Goal: Task Accomplishment & Management: Use online tool/utility

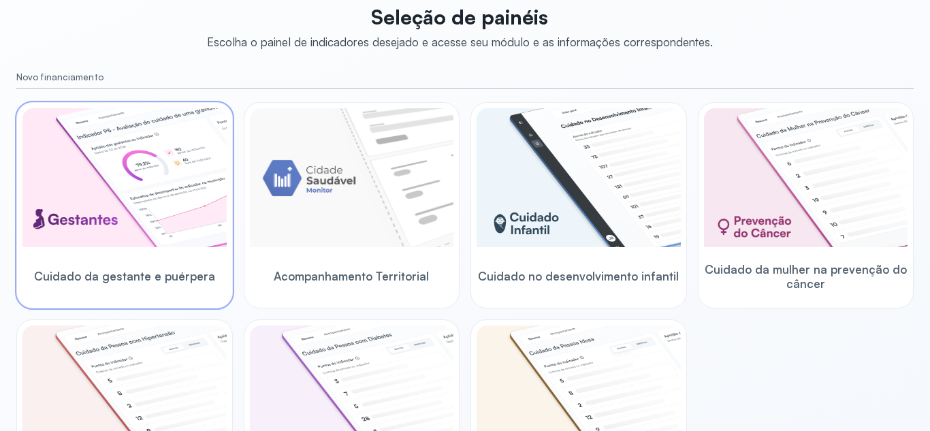
scroll to position [136, 0]
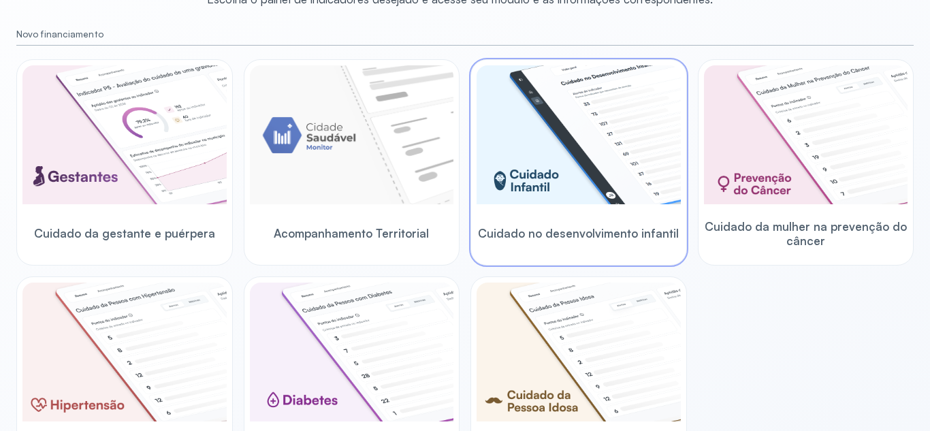
click at [597, 182] on img at bounding box center [578, 134] width 204 height 139
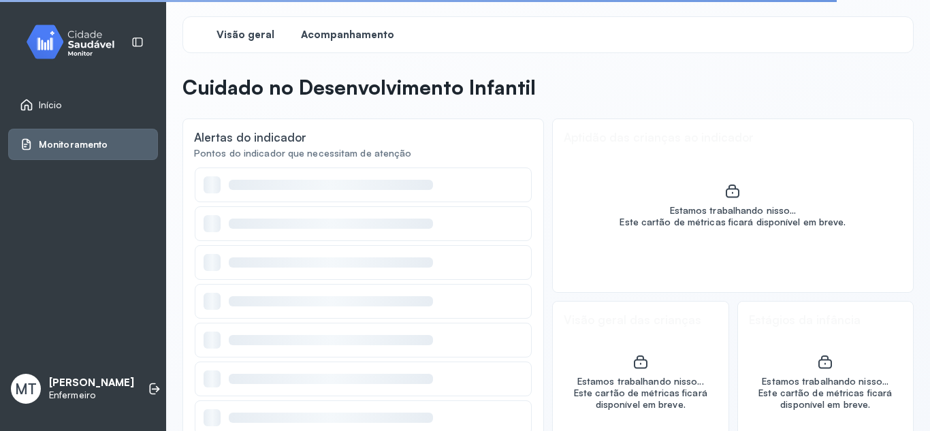
click at [349, 34] on span "Acompanhamento" at bounding box center [347, 35] width 93 height 13
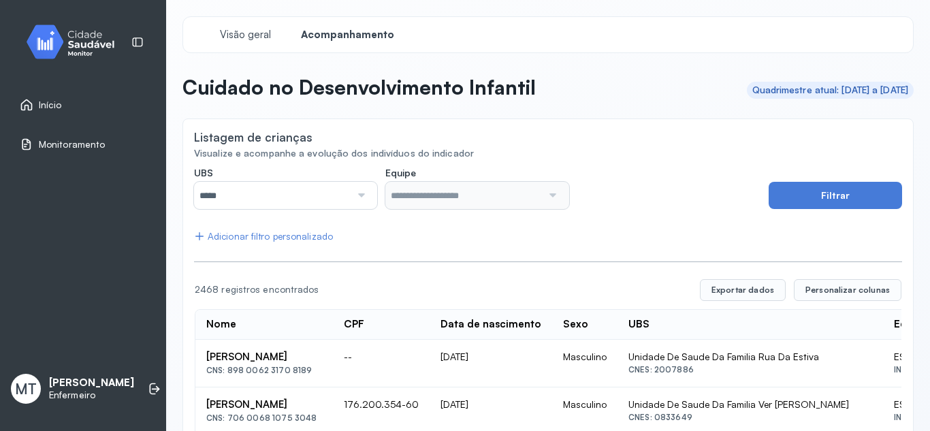
click at [358, 195] on div at bounding box center [359, 195] width 18 height 27
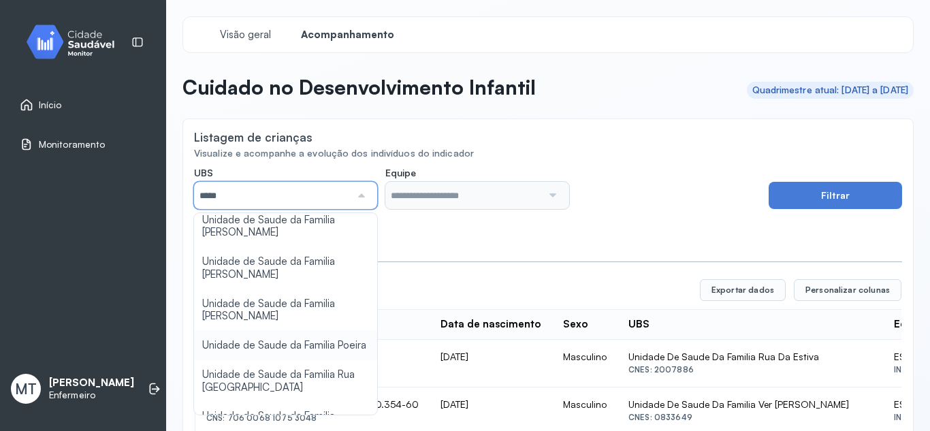
scroll to position [272, 0]
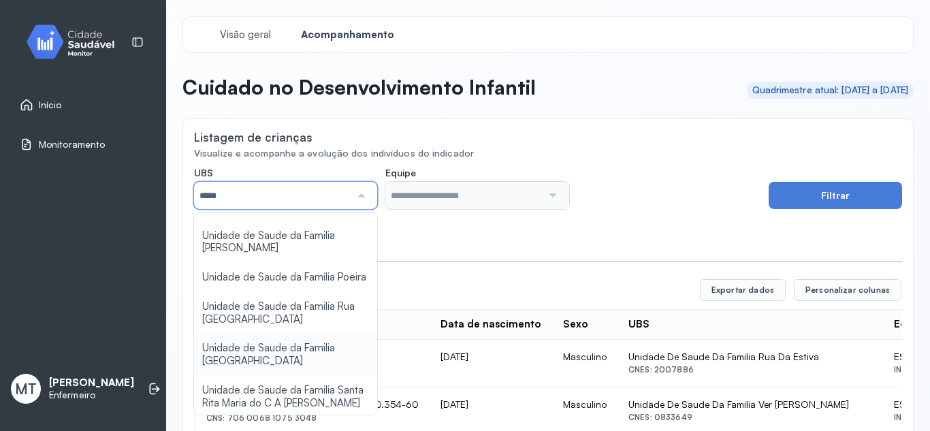
type input "*****"
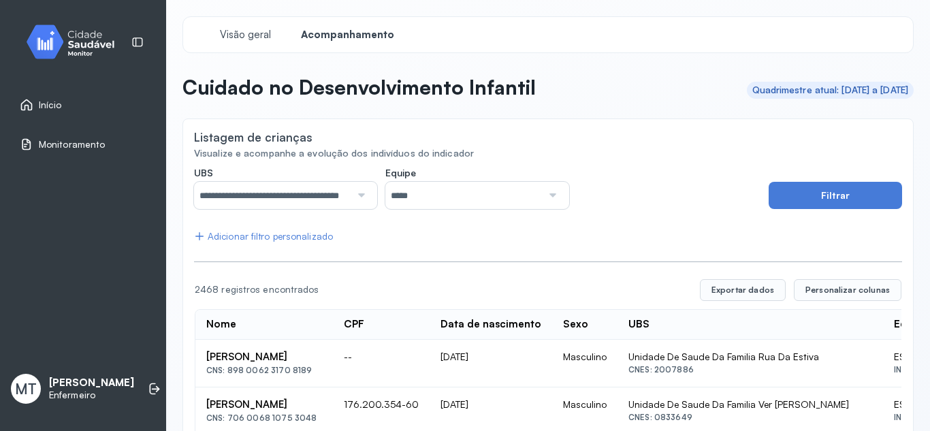
click at [548, 195] on div at bounding box center [551, 195] width 18 height 27
click at [832, 195] on button "Filtrar" at bounding box center [834, 195] width 133 height 27
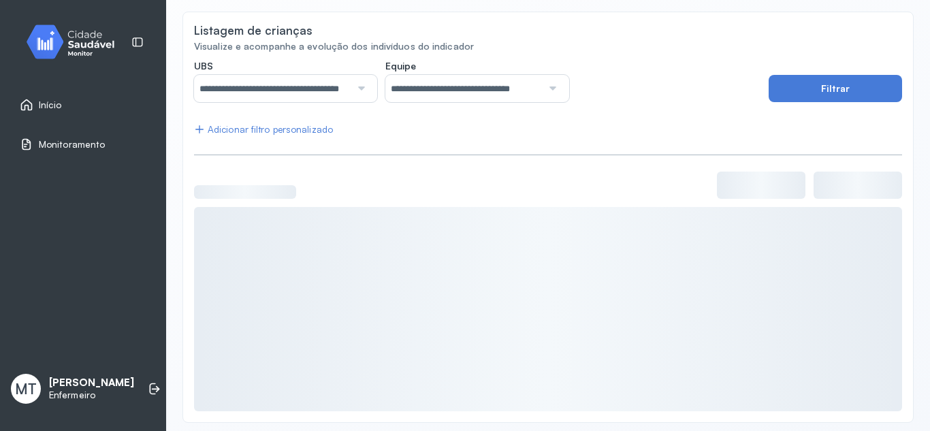
scroll to position [115, 0]
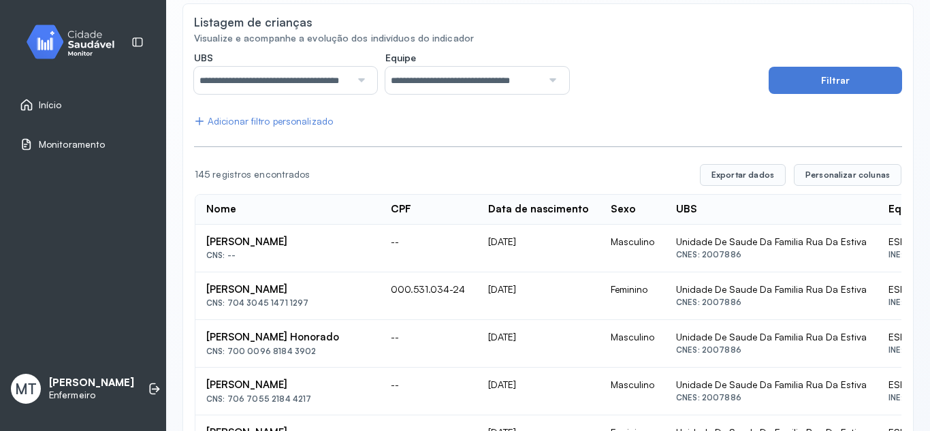
click at [246, 122] on div "Adicionar filtro personalizado" at bounding box center [263, 122] width 139 height 12
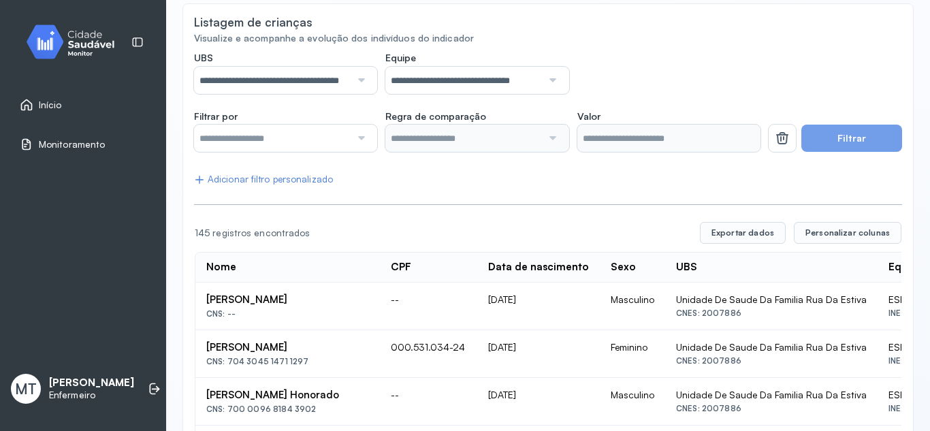
click at [356, 136] on div at bounding box center [359, 138] width 18 height 27
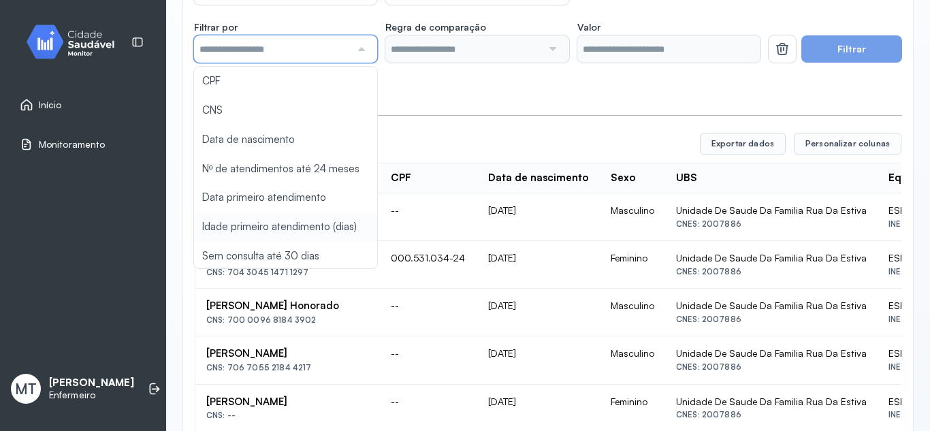
scroll to position [68, 0]
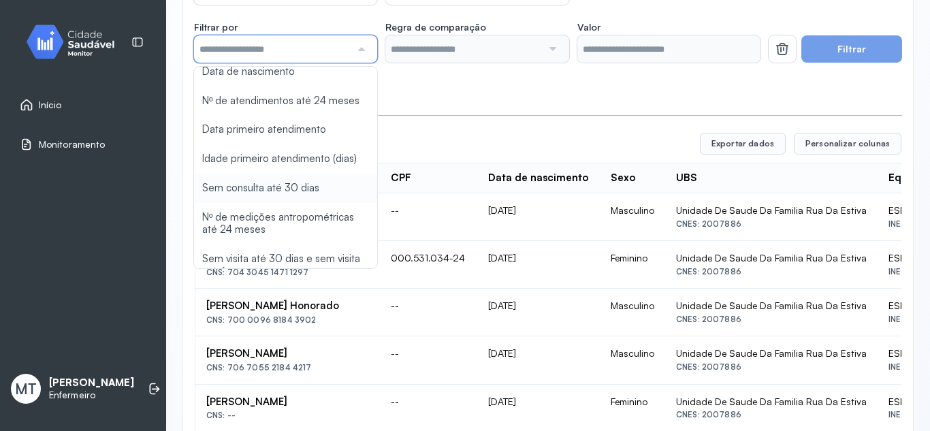
type input "*******"
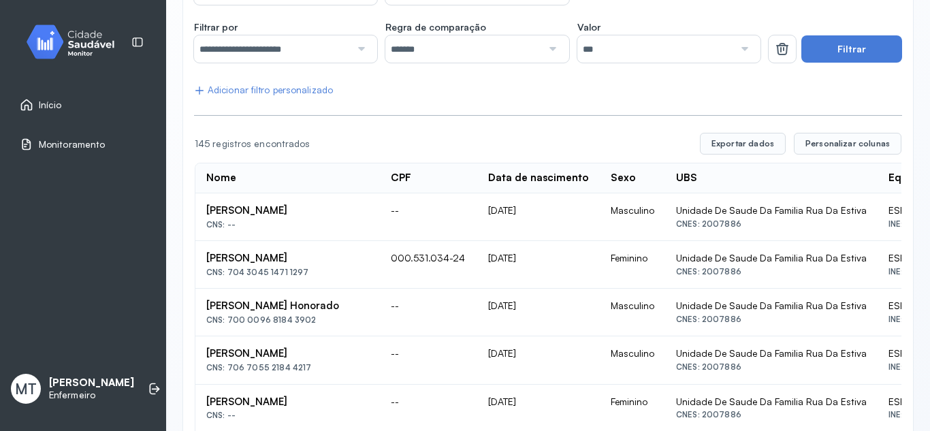
click at [546, 51] on div at bounding box center [551, 48] width 18 height 27
click at [734, 50] on div at bounding box center [743, 48] width 18 height 27
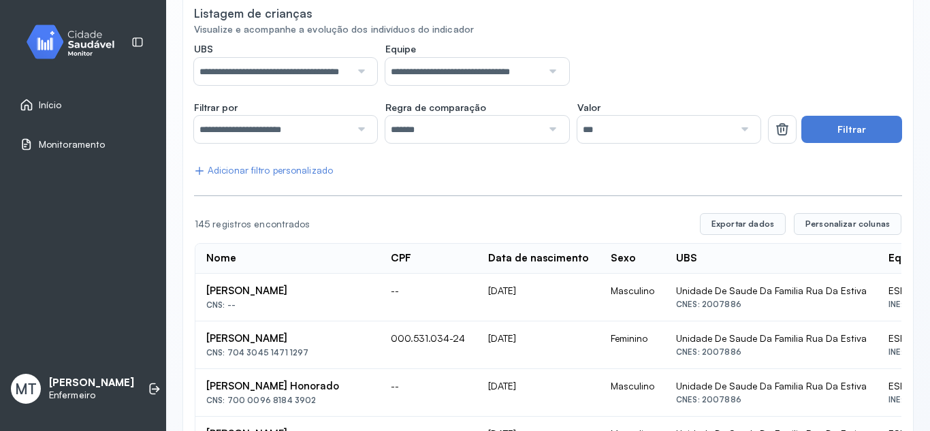
scroll to position [136, 0]
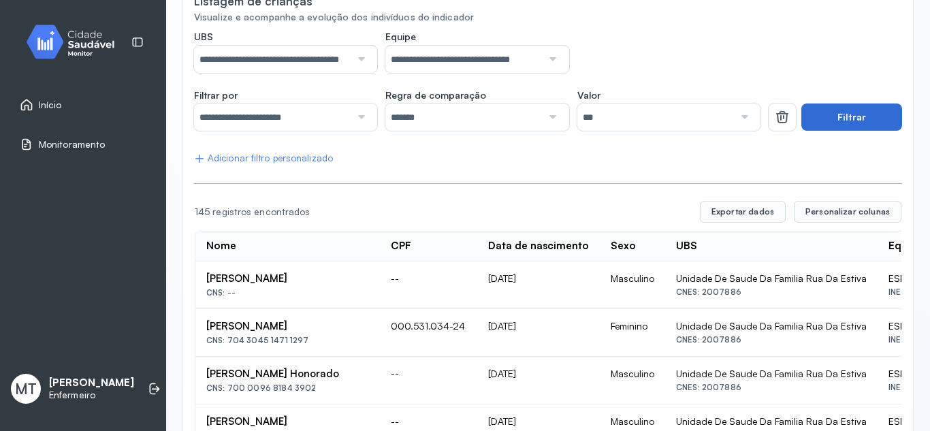
click at [842, 110] on button "Filtrar" at bounding box center [851, 116] width 101 height 27
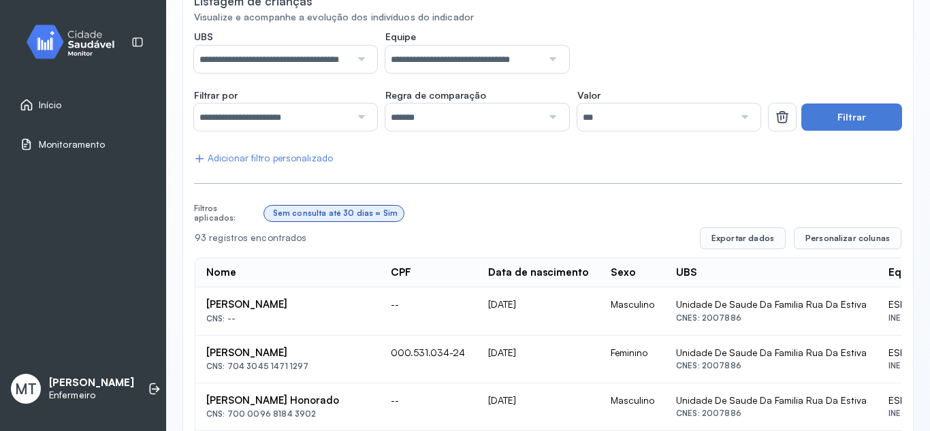
scroll to position [204, 0]
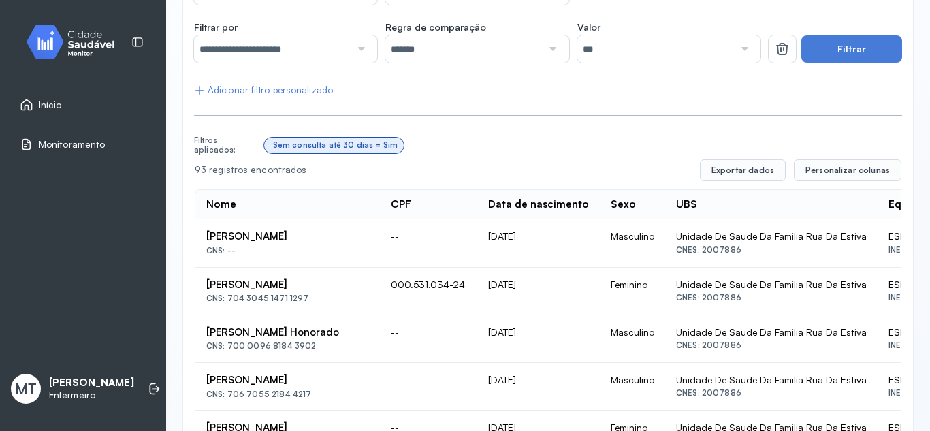
click at [219, 87] on div "Adicionar filtro personalizado" at bounding box center [263, 90] width 139 height 12
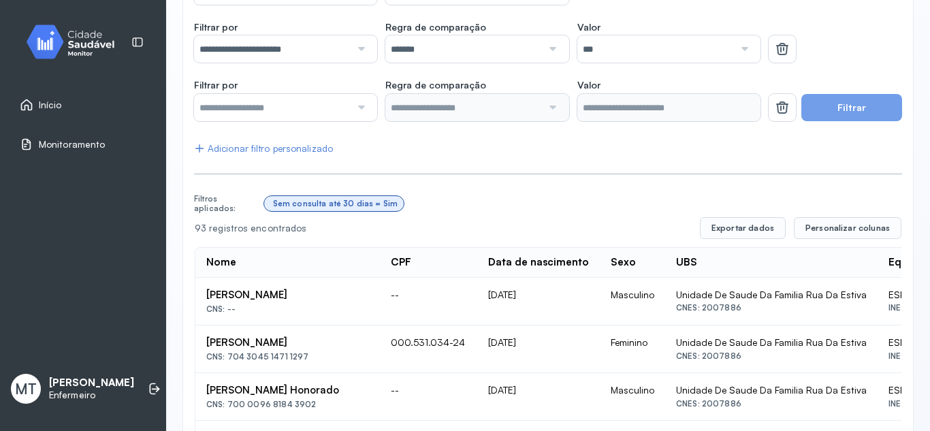
click at [360, 105] on div at bounding box center [359, 107] width 18 height 27
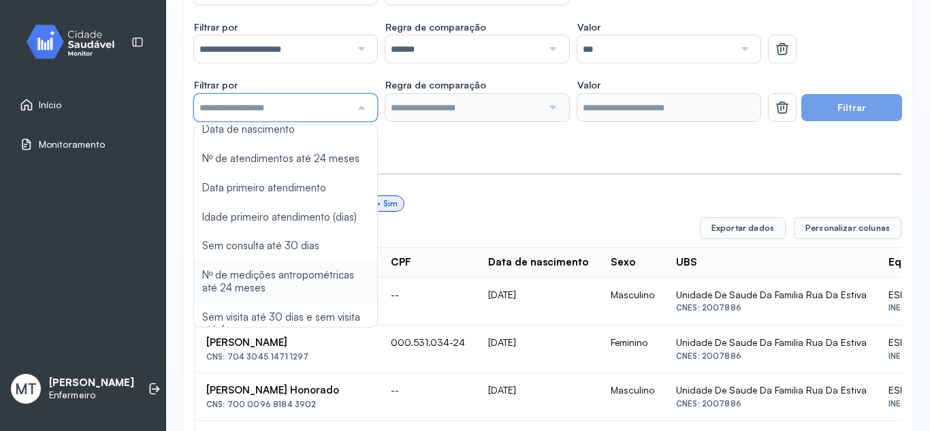
scroll to position [86, 0]
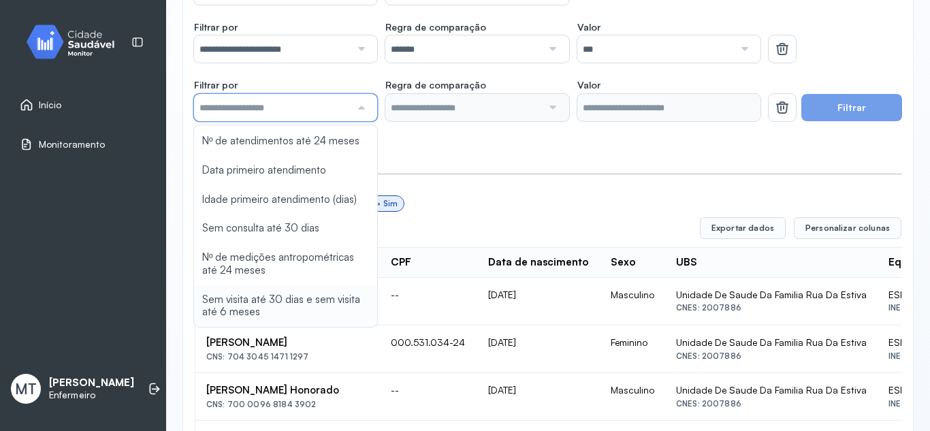
type input "*******"
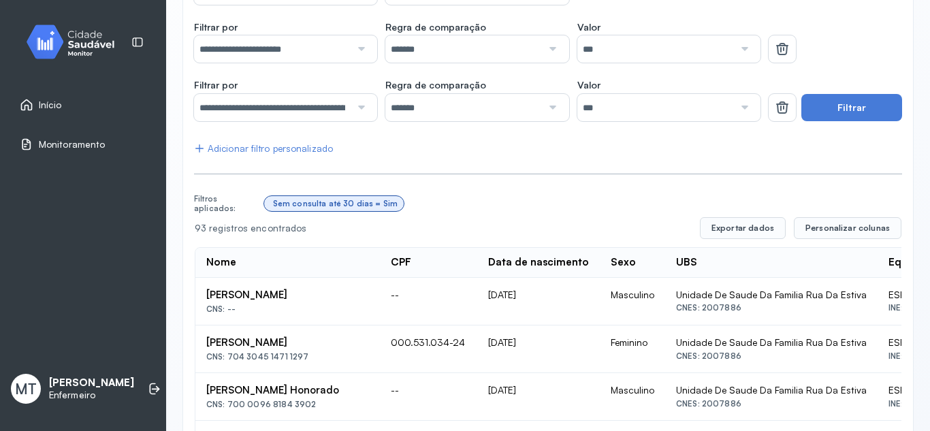
click at [821, 105] on button "Filtrar" at bounding box center [851, 107] width 101 height 27
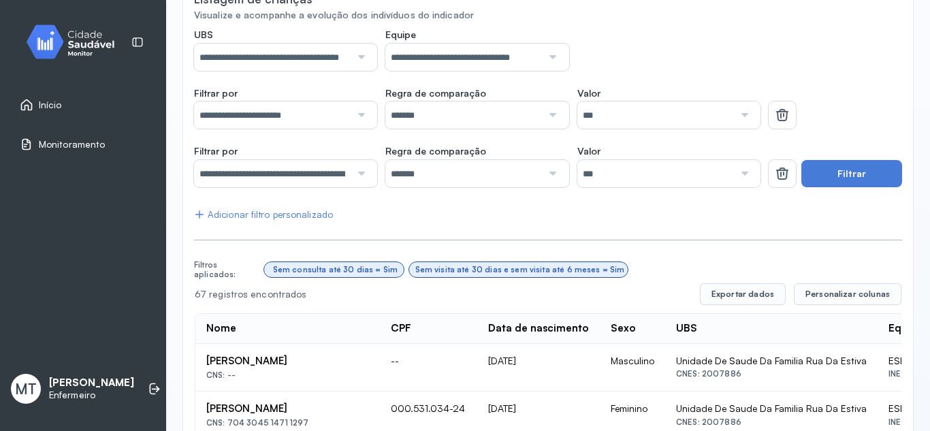
scroll to position [131, 0]
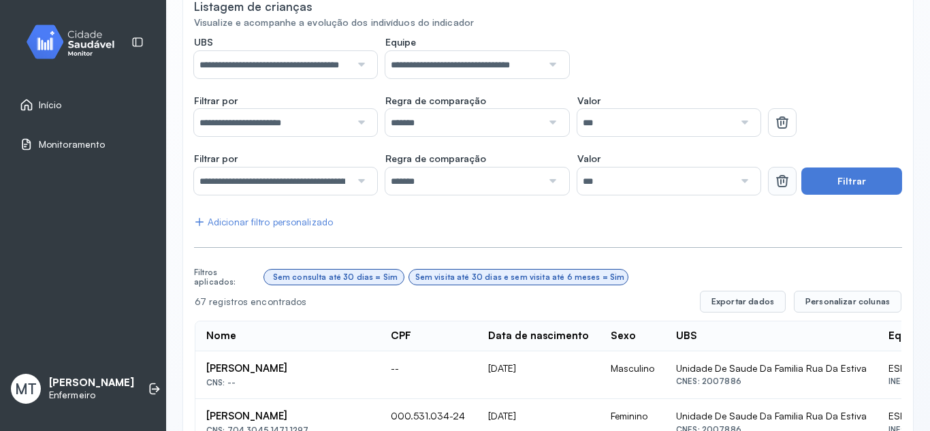
click at [774, 181] on icon at bounding box center [782, 181] width 16 height 16
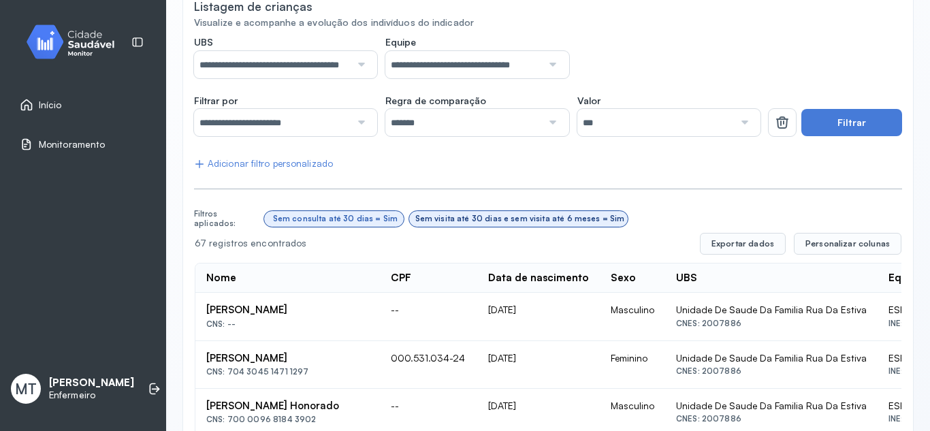
click at [595, 215] on div "Sem visita até 30 dias e sem visita até 6 meses = Sim" at bounding box center [520, 219] width 210 height 10
drag, startPoint x: 595, startPoint y: 215, endPoint x: 530, endPoint y: 214, distance: 65.3
click at [530, 214] on div "Sem visita até 30 dias e sem visita até 6 meses = Sim" at bounding box center [519, 219] width 210 height 10
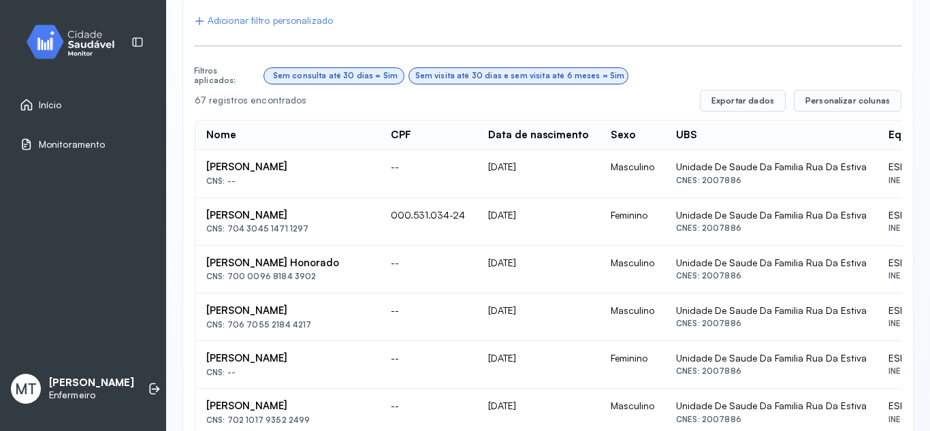
scroll to position [267, 0]
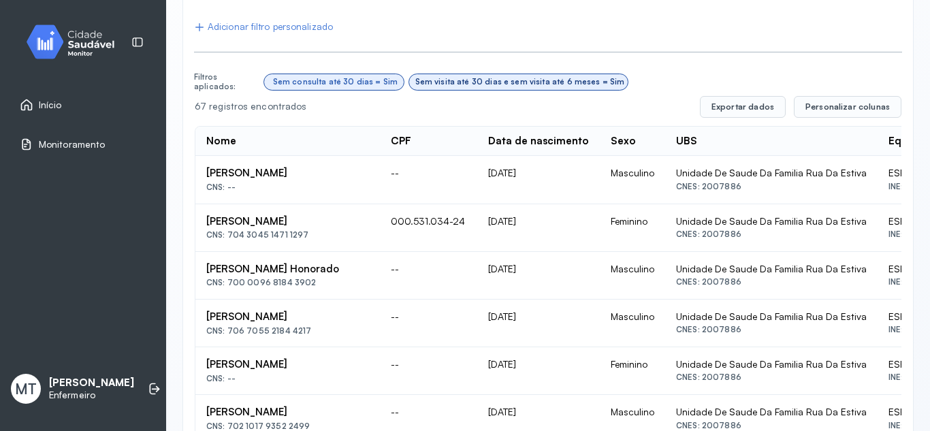
click at [412, 84] on icon at bounding box center [412, 82] width 0 height 10
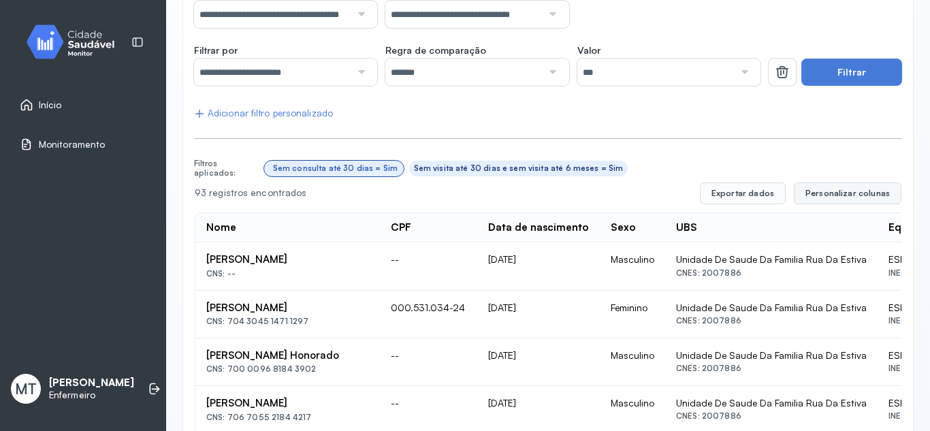
scroll to position [199, 0]
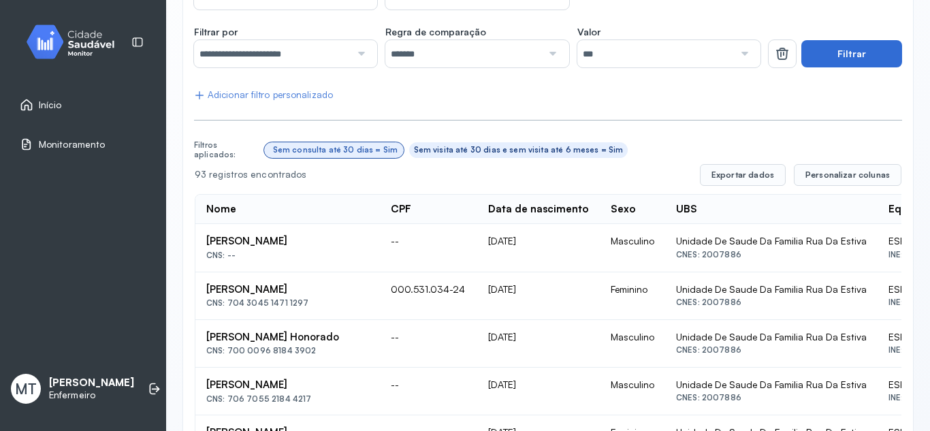
click at [856, 53] on button "Filtrar" at bounding box center [851, 53] width 101 height 27
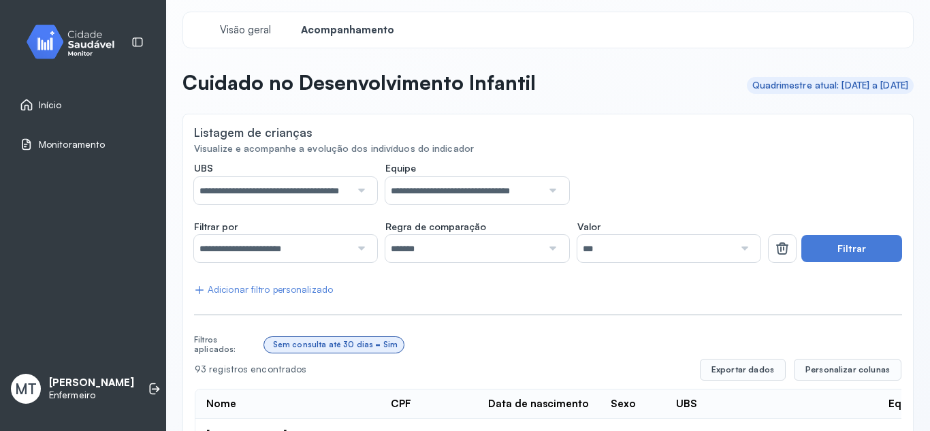
scroll to position [0, 0]
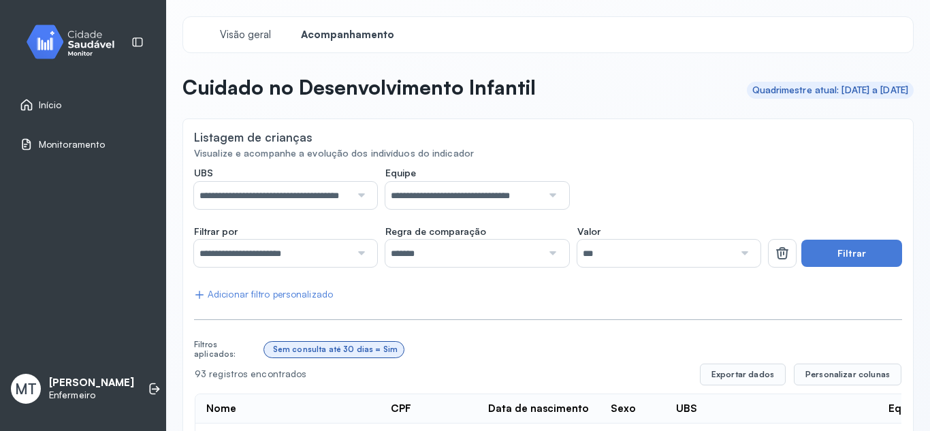
click at [544, 251] on div at bounding box center [551, 253] width 18 height 27
click at [618, 208] on div "**********" at bounding box center [477, 188] width 566 height 42
click at [356, 249] on div at bounding box center [359, 253] width 18 height 27
click at [780, 248] on icon at bounding box center [782, 253] width 16 height 16
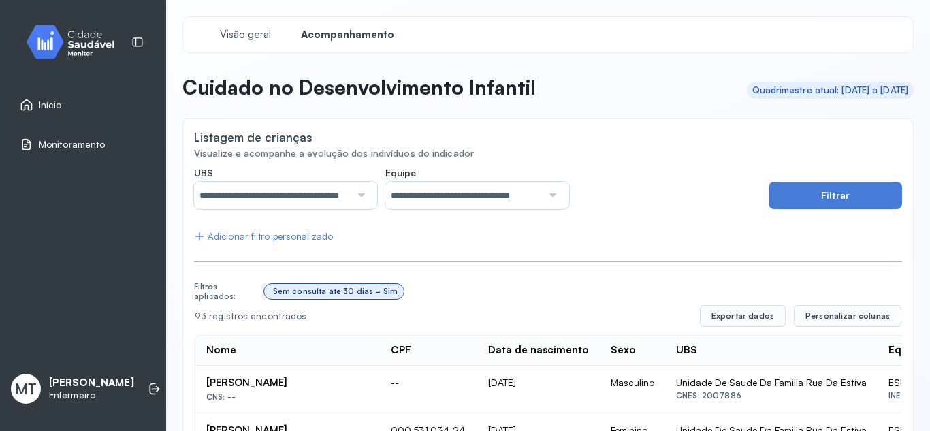
click at [271, 291] on div "Sem consulta até 30 dias = Sim" at bounding box center [333, 291] width 129 height 10
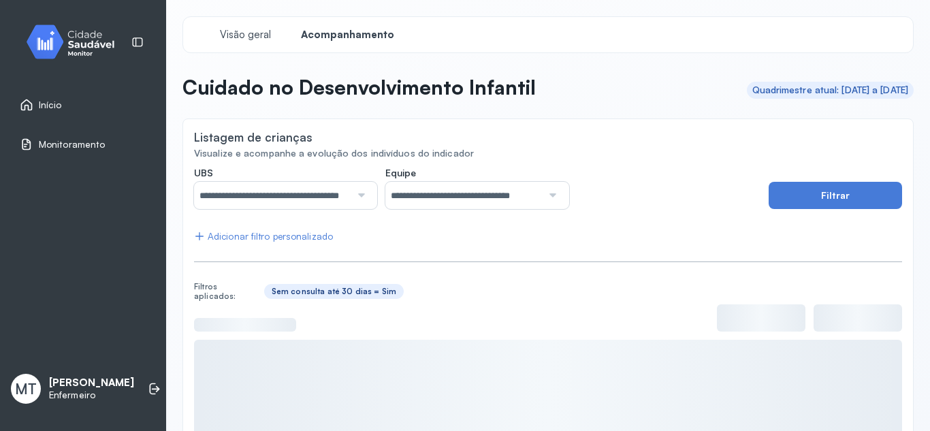
click at [271, 291] on div "Sem consulta até 30 dias = Sim" at bounding box center [333, 291] width 129 height 10
click at [271, 291] on icon at bounding box center [269, 291] width 1 height 10
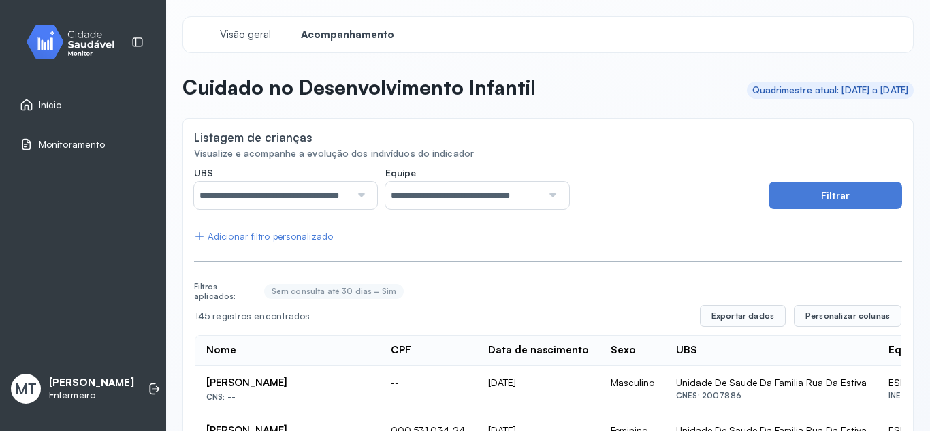
click at [304, 234] on div "Adicionar filtro personalizado" at bounding box center [263, 237] width 139 height 12
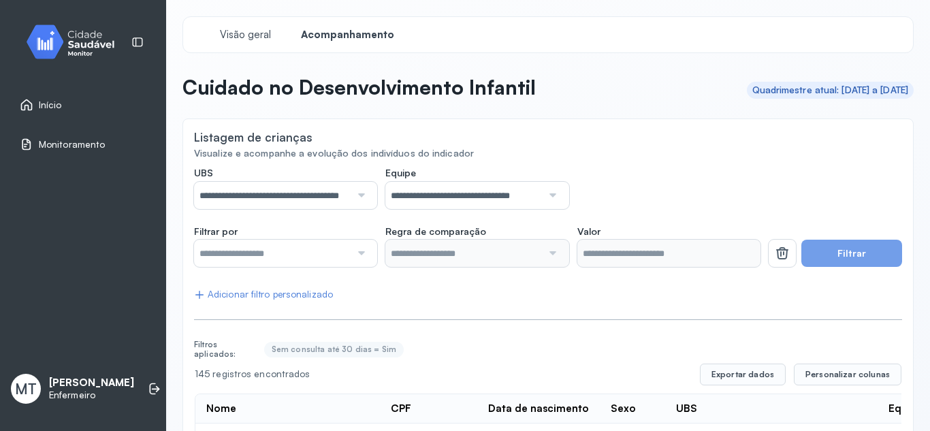
click at [359, 251] on div at bounding box center [359, 253] width 18 height 27
click at [853, 242] on button "Filtrar" at bounding box center [851, 253] width 101 height 27
click at [852, 242] on button "Filtrar" at bounding box center [851, 253] width 101 height 27
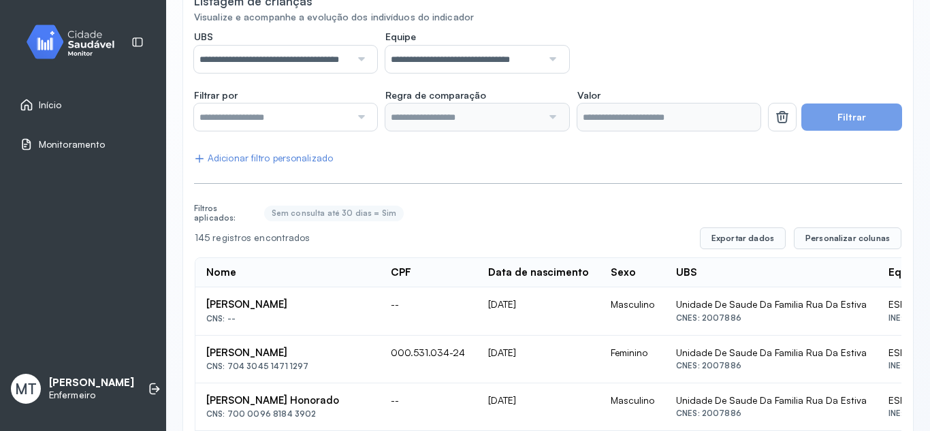
scroll to position [68, 0]
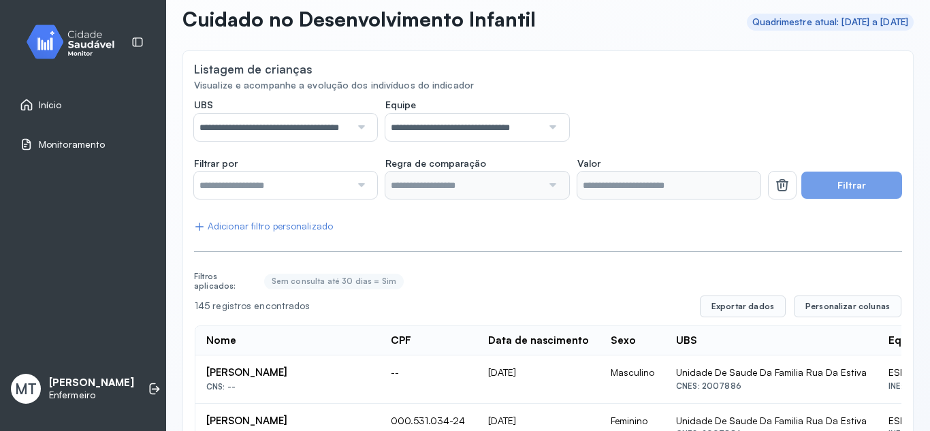
click at [357, 184] on div at bounding box center [359, 184] width 18 height 27
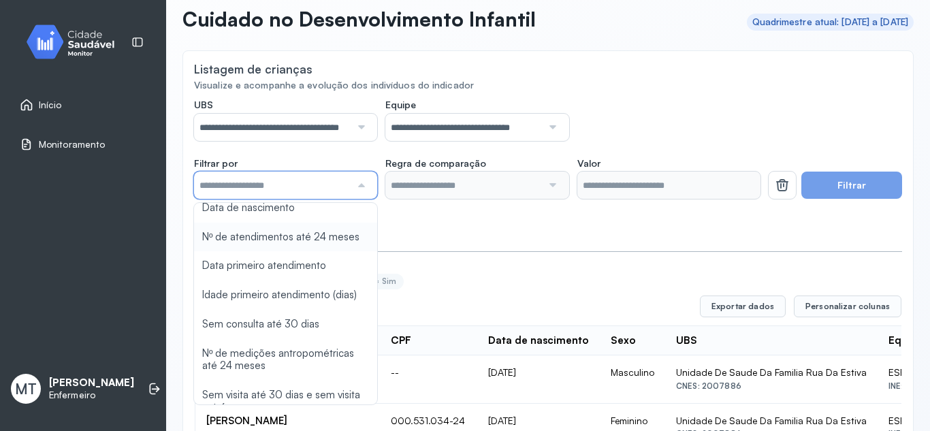
type input "*******"
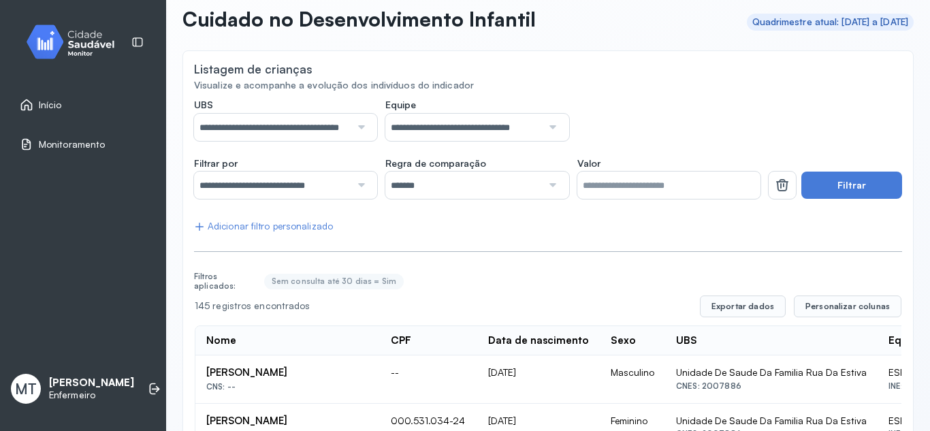
click at [868, 184] on button "Filtrar" at bounding box center [851, 184] width 101 height 27
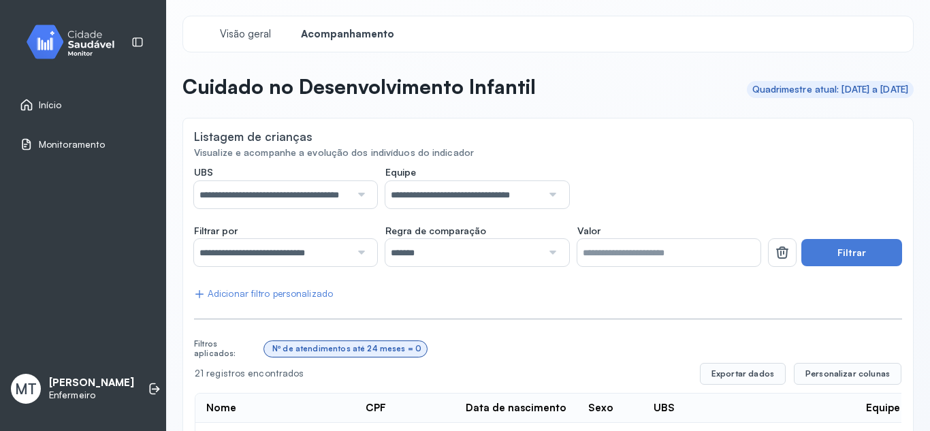
scroll to position [0, 0]
click at [360, 252] on div at bounding box center [359, 253] width 18 height 27
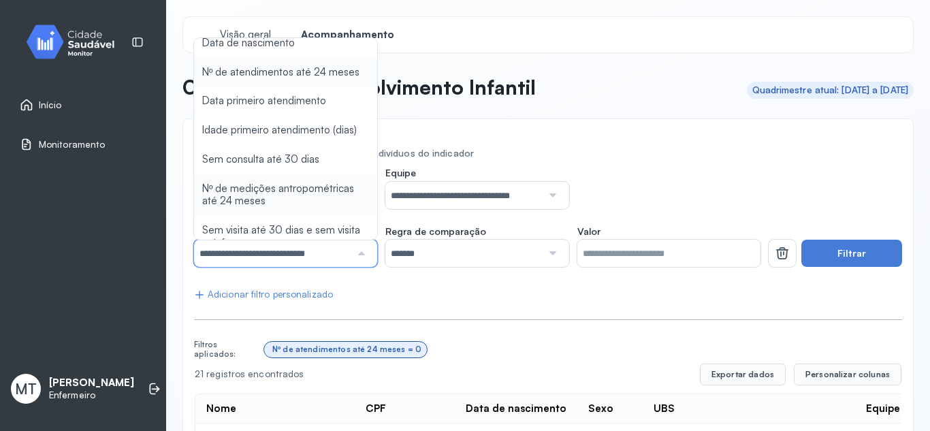
scroll to position [86, 0]
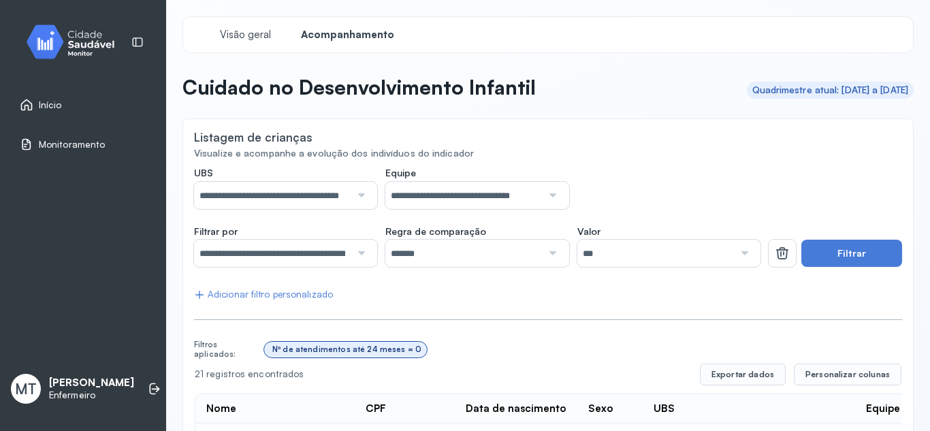
click at [269, 348] on div "Nº de atendimentos até 24 meses = 0" at bounding box center [345, 349] width 163 height 15
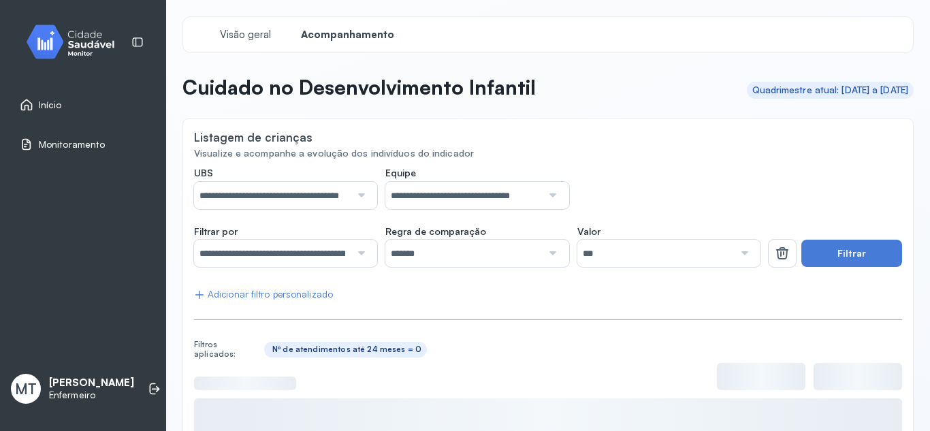
click at [269, 348] on div "Nº de atendimentos até 24 meses = 0" at bounding box center [345, 349] width 163 height 15
click at [270, 346] on div "Nº de atendimentos até 24 meses = 0" at bounding box center [345, 349] width 152 height 10
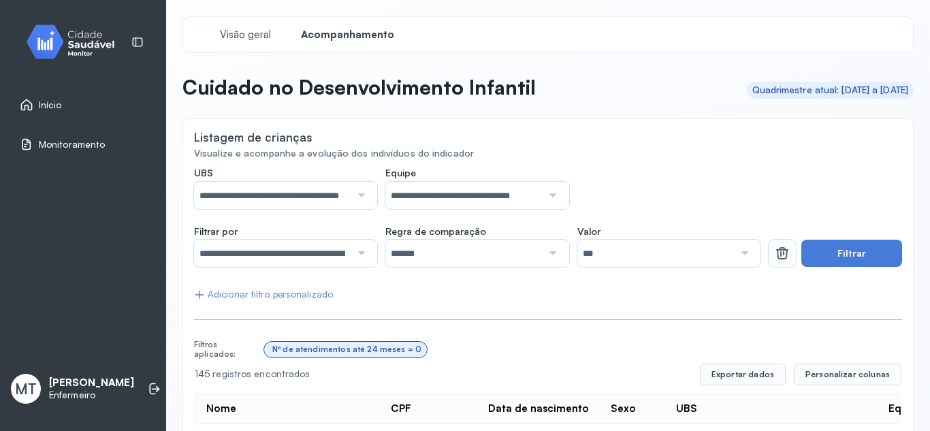
click at [768, 253] on button at bounding box center [781, 253] width 27 height 27
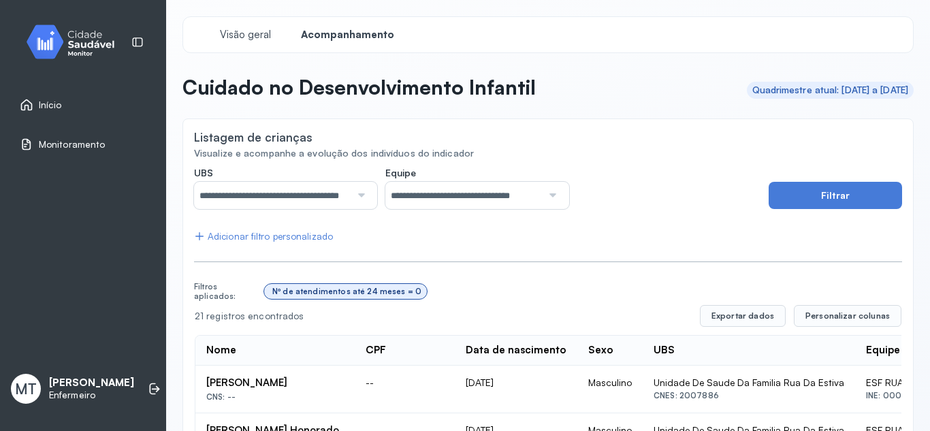
click at [269, 294] on icon at bounding box center [269, 291] width 0 height 10
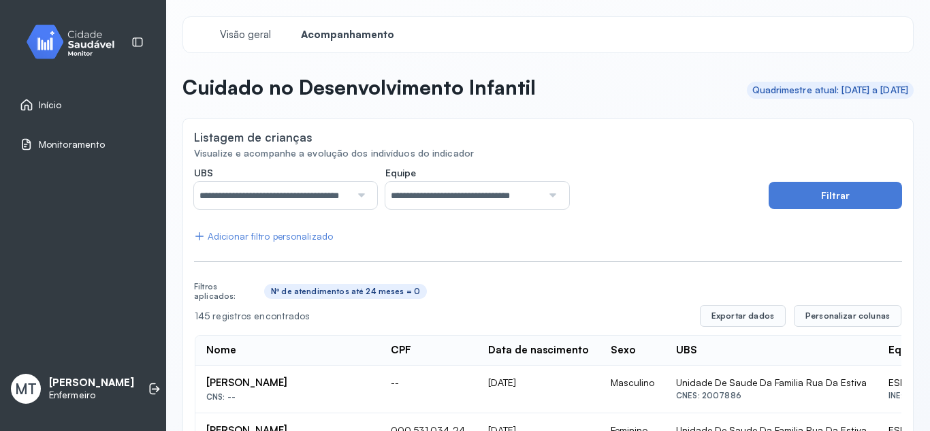
click at [274, 235] on div "Adicionar filtro personalizado" at bounding box center [263, 237] width 139 height 12
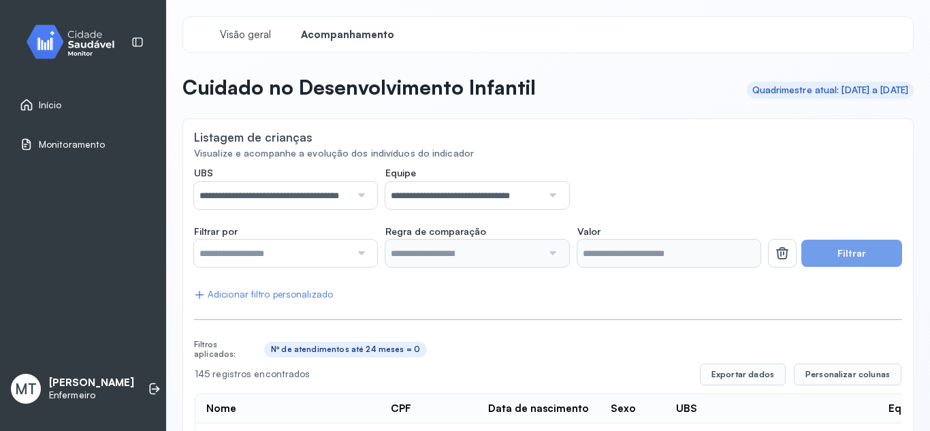
click at [357, 250] on div at bounding box center [359, 253] width 18 height 27
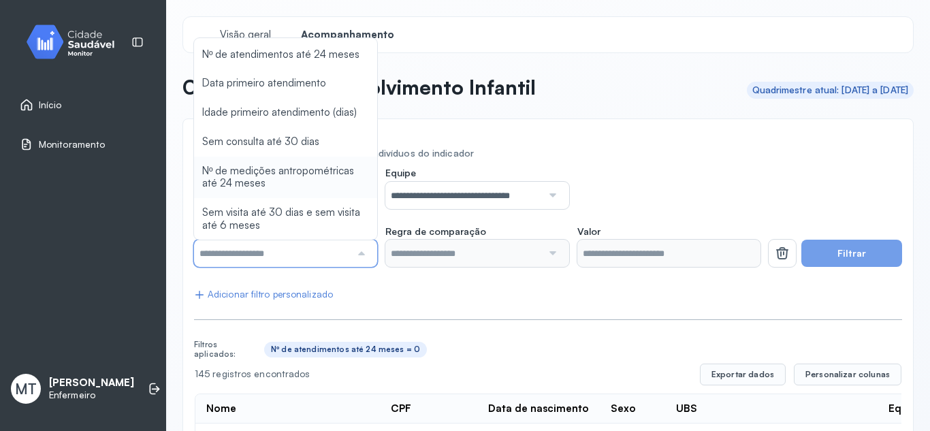
type input "*******"
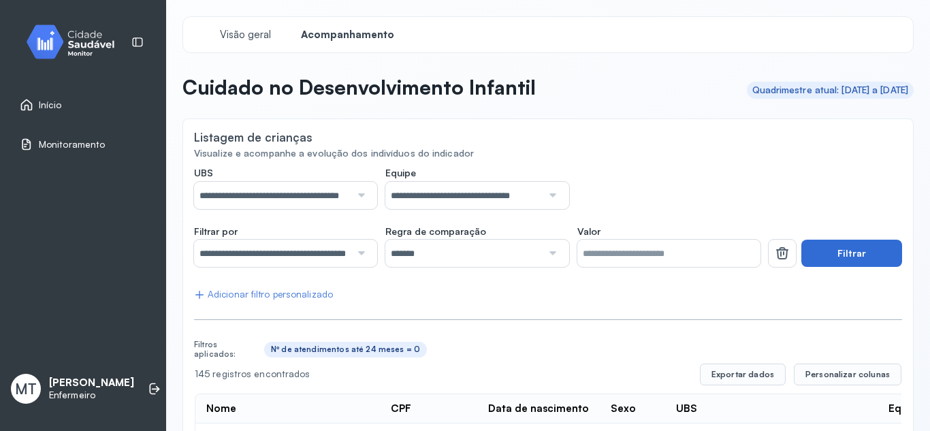
click at [865, 256] on button "Filtrar" at bounding box center [851, 253] width 101 height 27
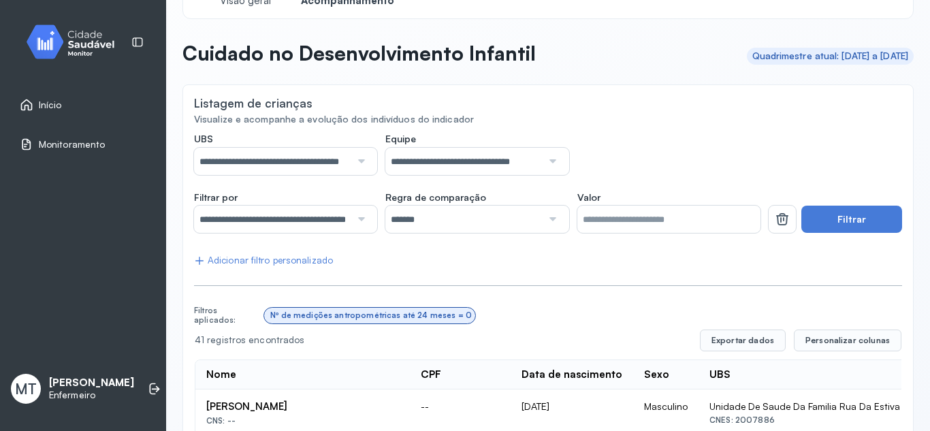
scroll to position [0, 0]
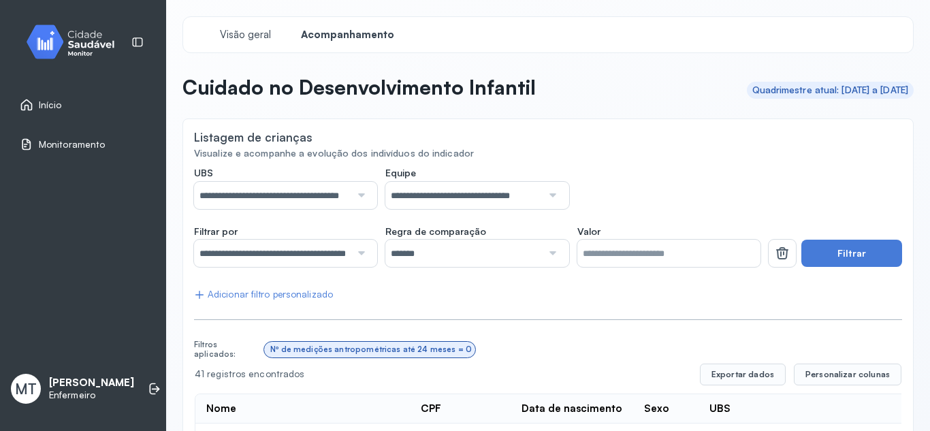
click at [357, 252] on div at bounding box center [359, 253] width 18 height 27
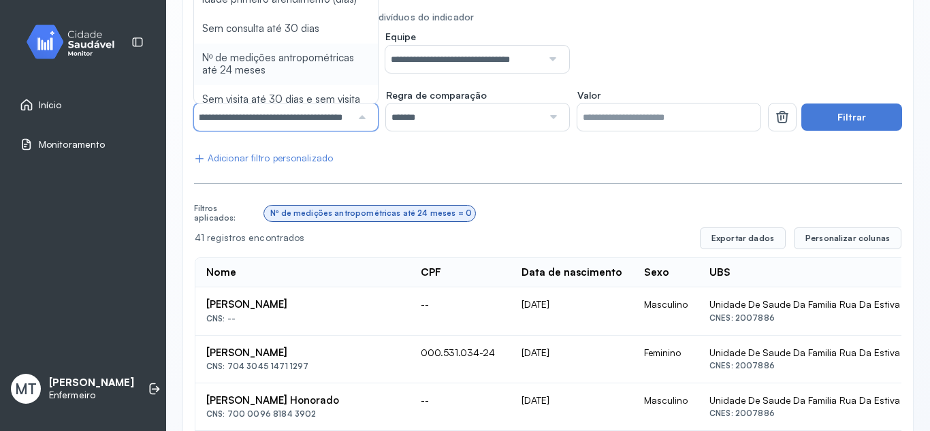
scroll to position [86, 0]
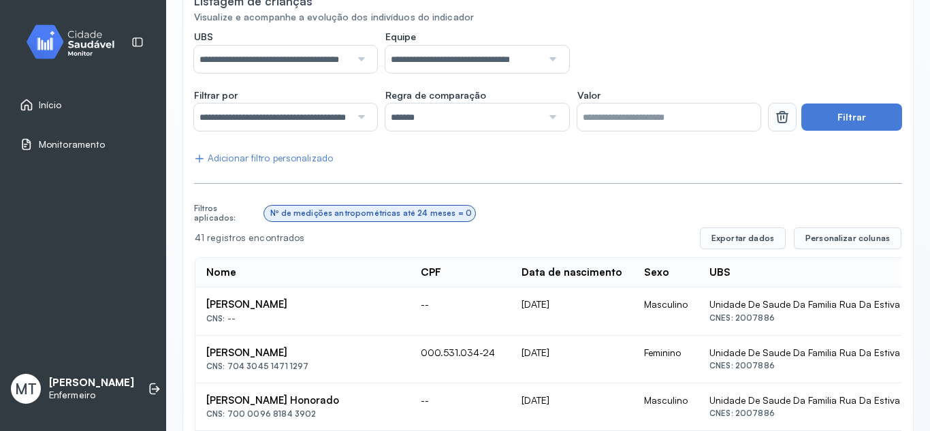
click at [774, 115] on icon at bounding box center [782, 117] width 16 height 16
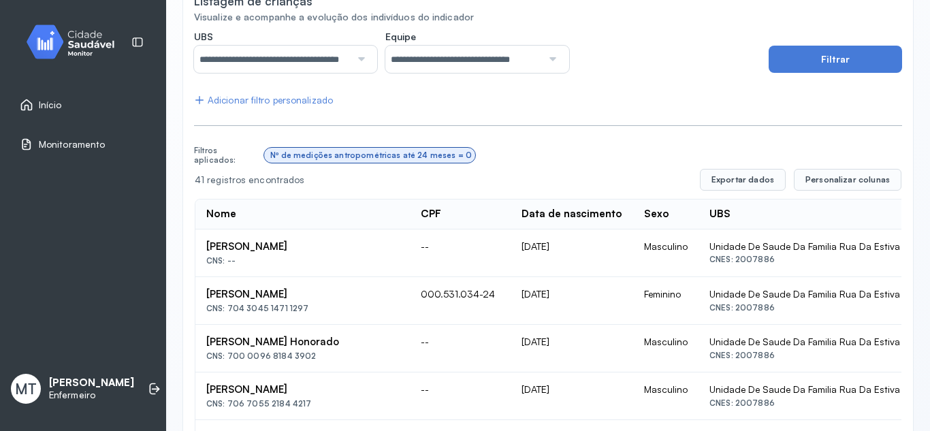
click at [270, 152] on div "Nº de medições antropométricas até 24 meses = 0" at bounding box center [369, 155] width 200 height 10
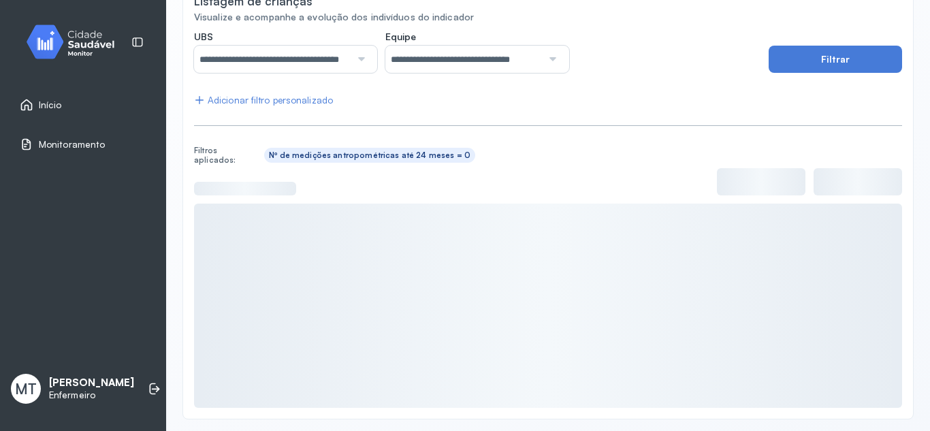
click at [272, 152] on div "Nº de medições antropométricas até 24 meses = 0" at bounding box center [369, 155] width 200 height 10
click at [267, 154] on icon at bounding box center [267, 155] width 0 height 10
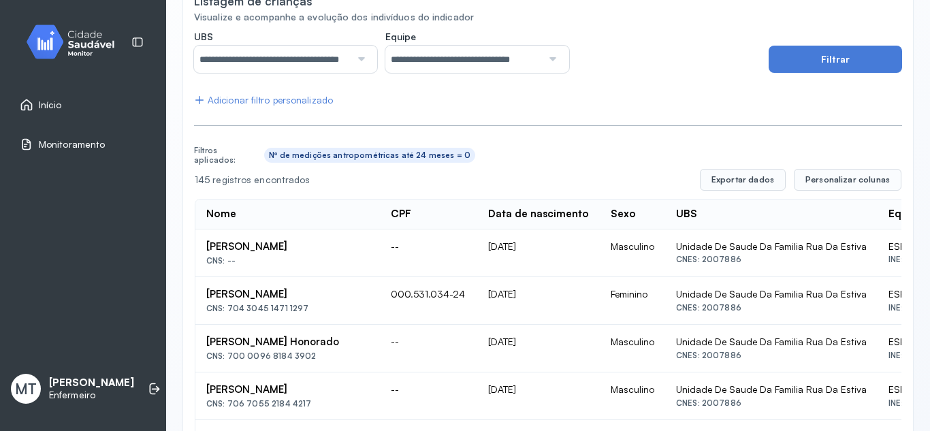
scroll to position [0, 0]
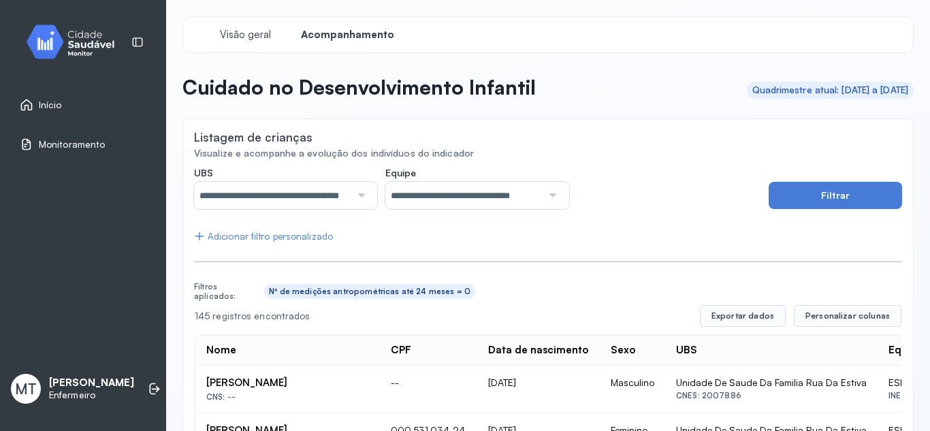
click at [43, 95] on div "Início" at bounding box center [83, 104] width 150 height 31
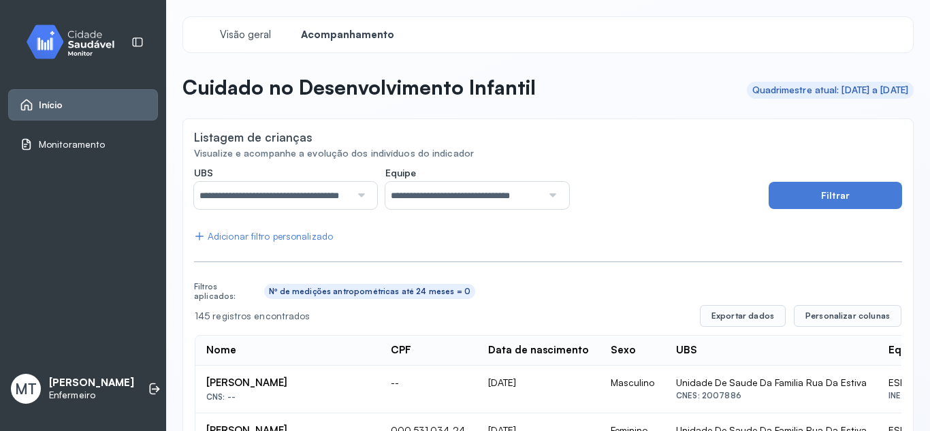
click at [61, 103] on span "Início" at bounding box center [51, 105] width 24 height 12
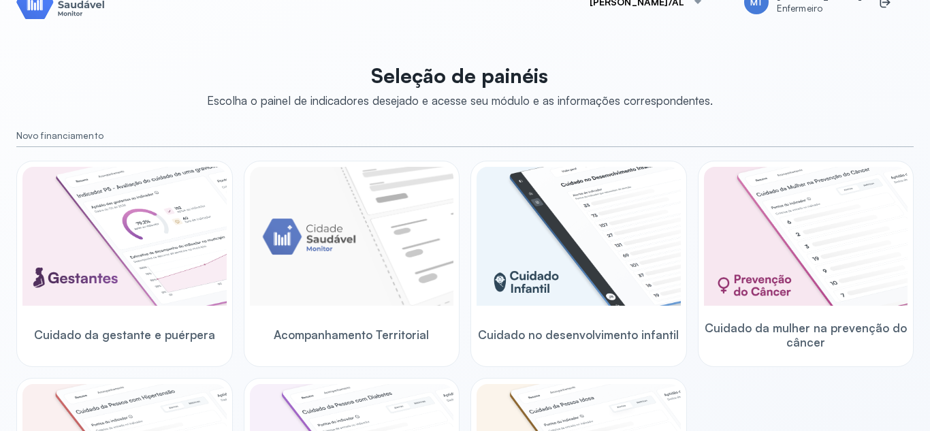
scroll to position [68, 0]
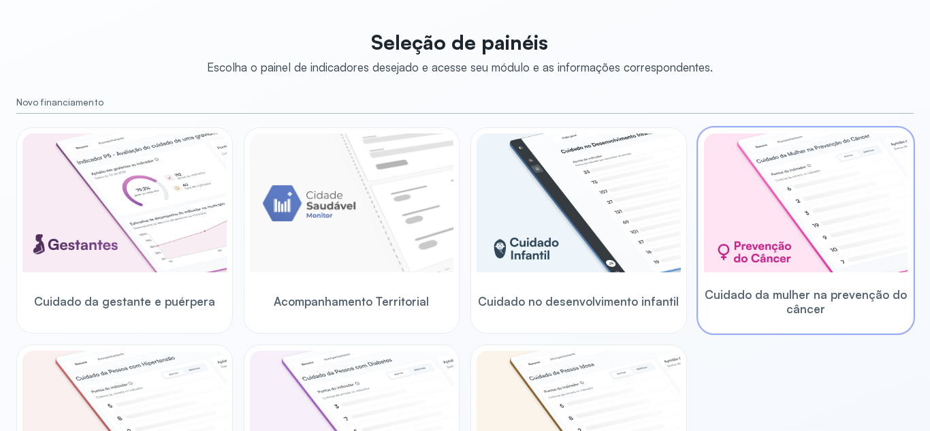
click at [808, 242] on img at bounding box center [806, 202] width 204 height 139
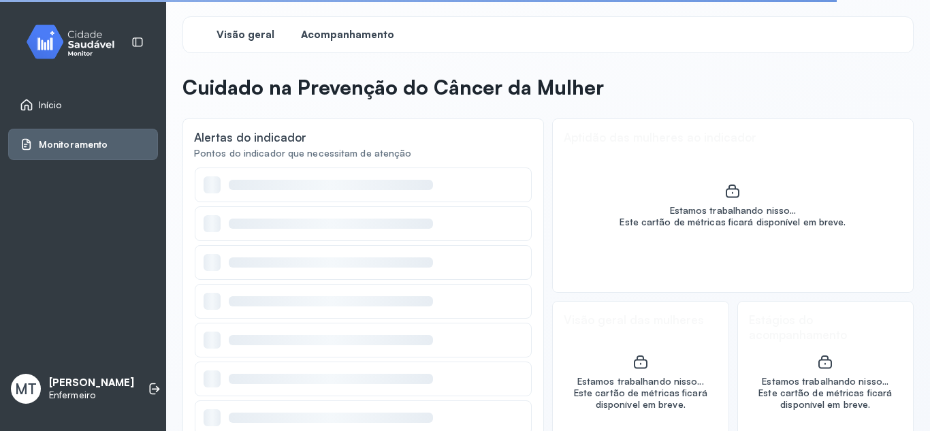
click at [365, 37] on span "Acompanhamento" at bounding box center [347, 35] width 93 height 13
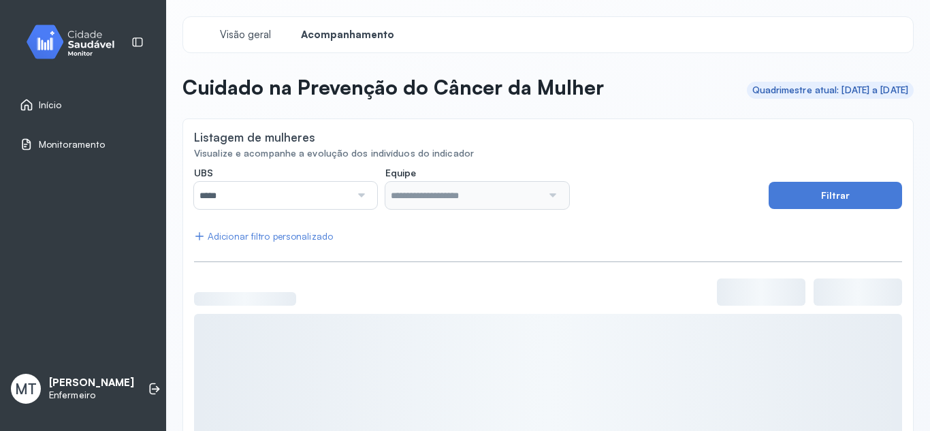
click at [359, 197] on div at bounding box center [359, 195] width 18 height 27
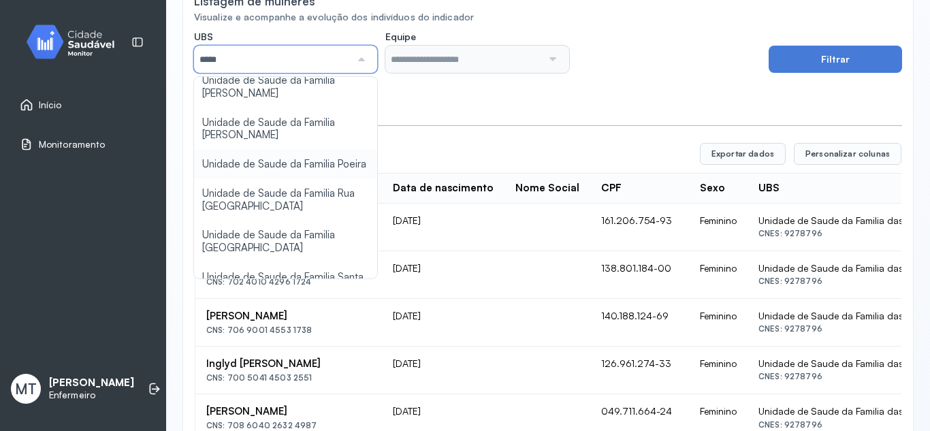
scroll to position [272, 0]
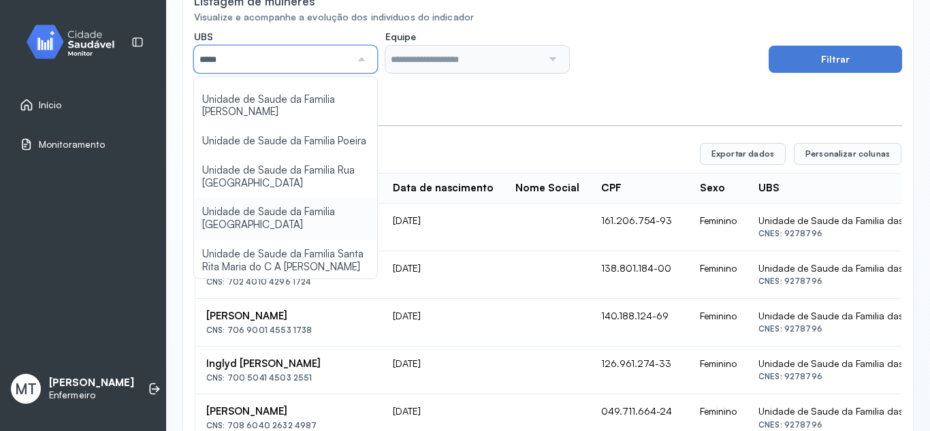
type input "*****"
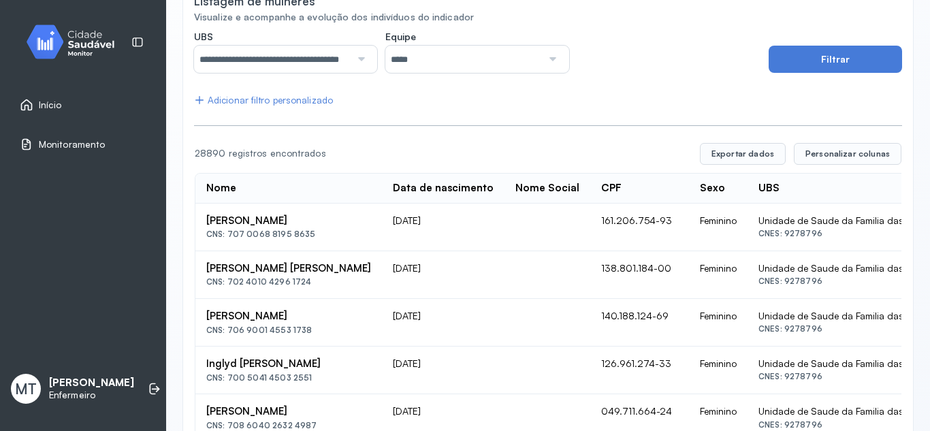
click at [548, 54] on div at bounding box center [551, 59] width 18 height 27
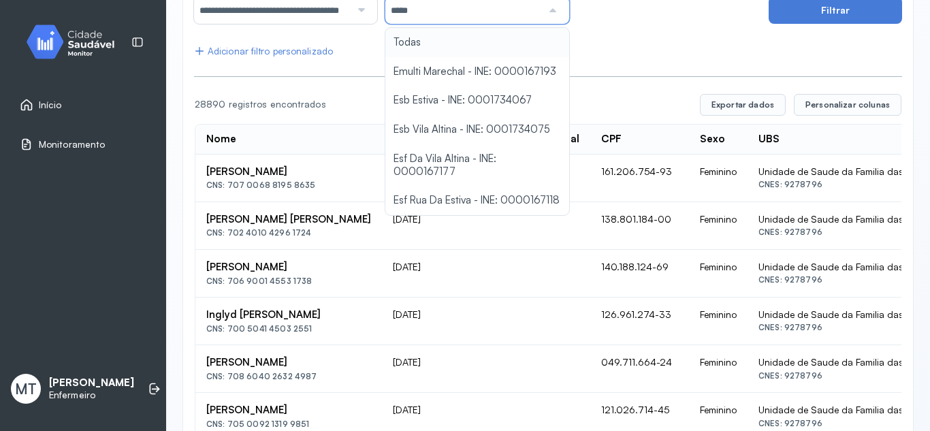
scroll to position [204, 0]
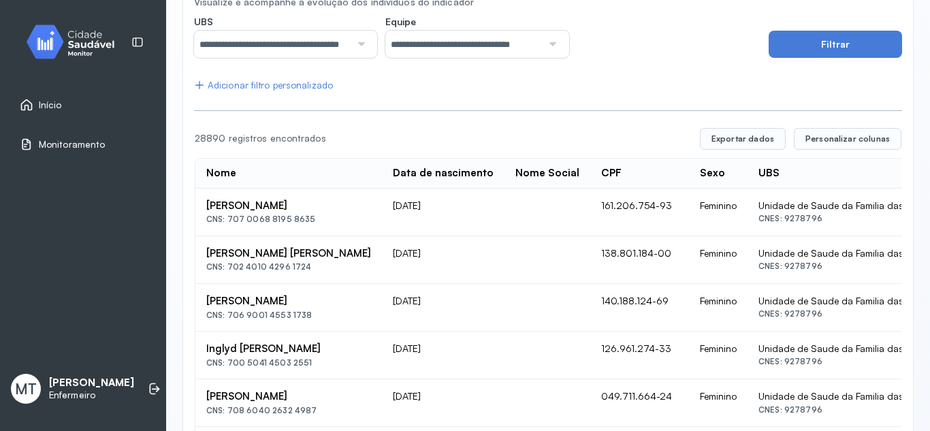
scroll to position [68, 0]
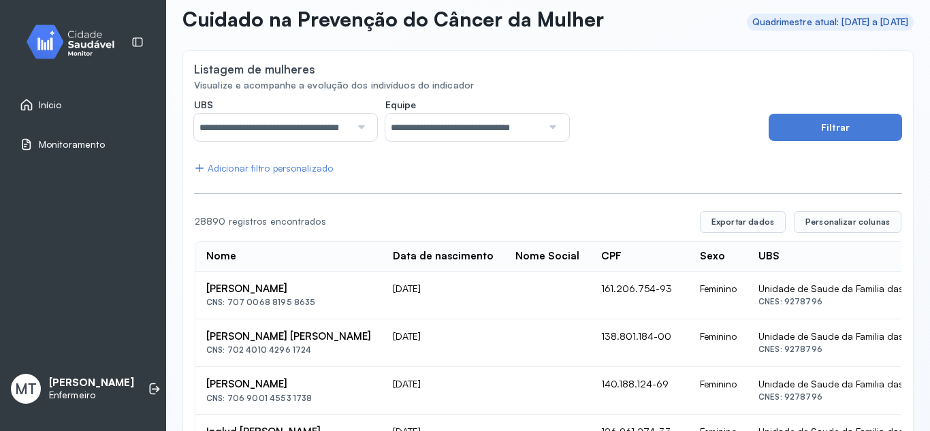
click at [310, 169] on div "Adicionar filtro personalizado" at bounding box center [263, 169] width 139 height 12
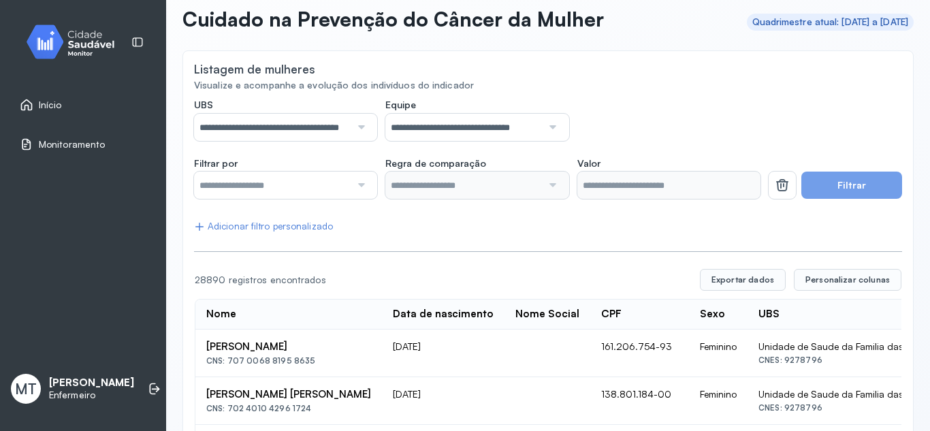
click at [358, 181] on div at bounding box center [359, 184] width 18 height 27
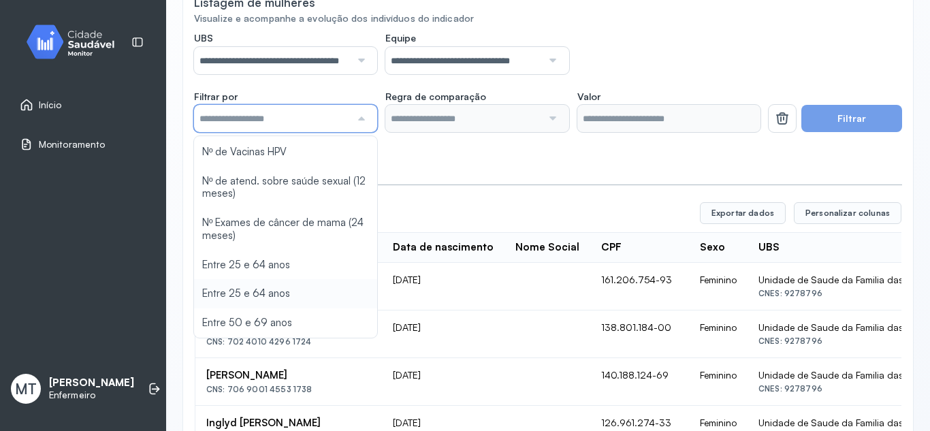
scroll to position [136, 0]
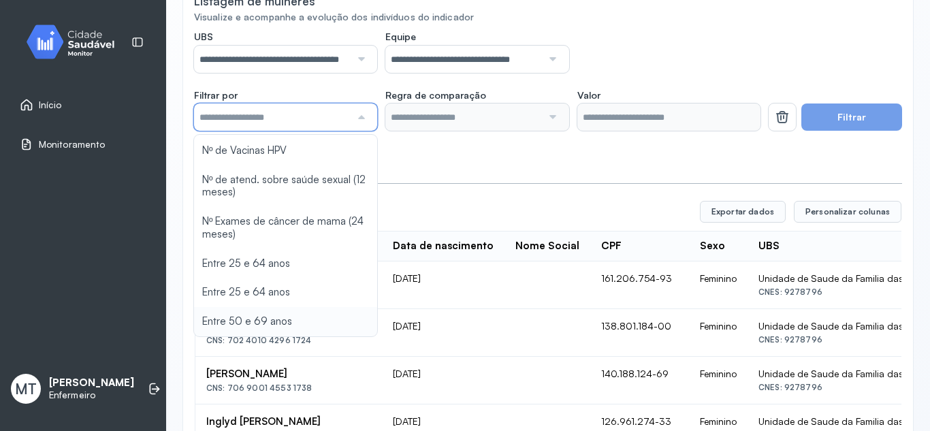
type input "*******"
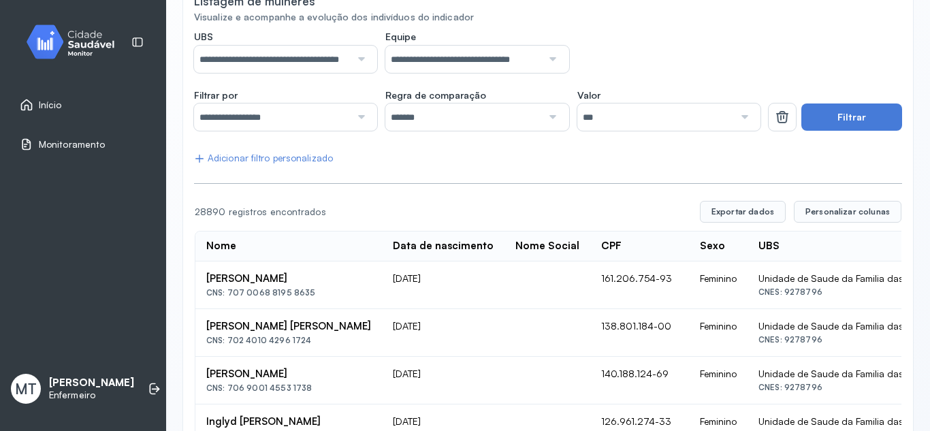
click at [549, 112] on div at bounding box center [551, 116] width 18 height 27
click at [848, 117] on button "Filtrar" at bounding box center [851, 116] width 101 height 27
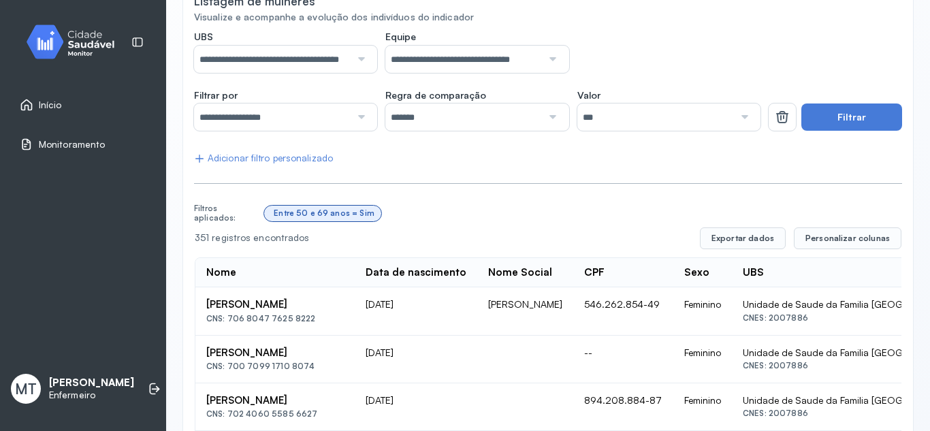
click at [358, 117] on div at bounding box center [359, 116] width 18 height 27
click at [774, 116] on icon at bounding box center [782, 117] width 16 height 16
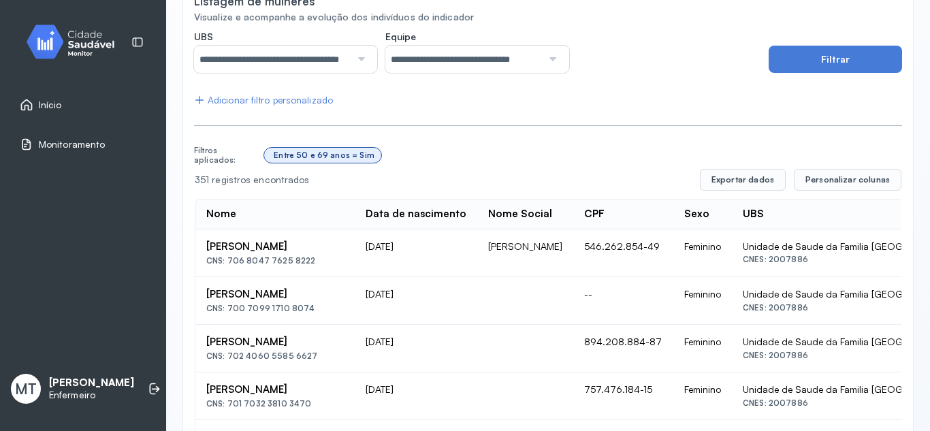
click at [269, 154] on div "Entre 50 e 69 anos = Sim" at bounding box center [322, 155] width 117 height 15
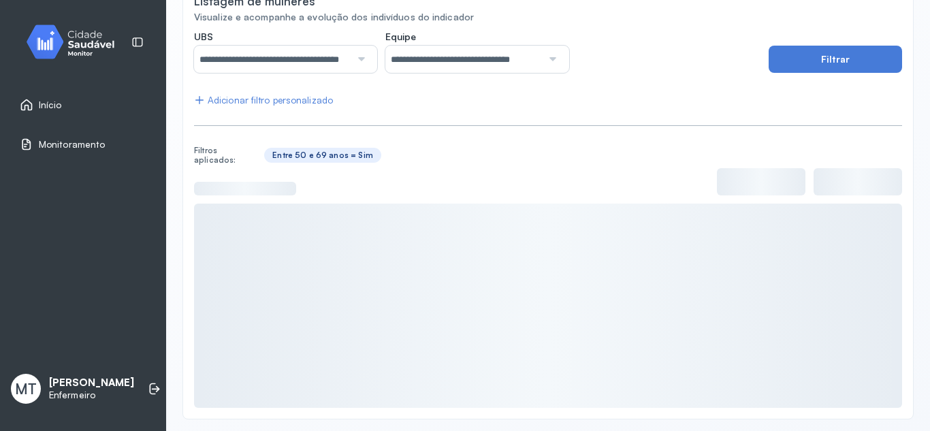
click at [269, 154] on div "Entre 50 e 69 anos = Sim" at bounding box center [322, 155] width 117 height 15
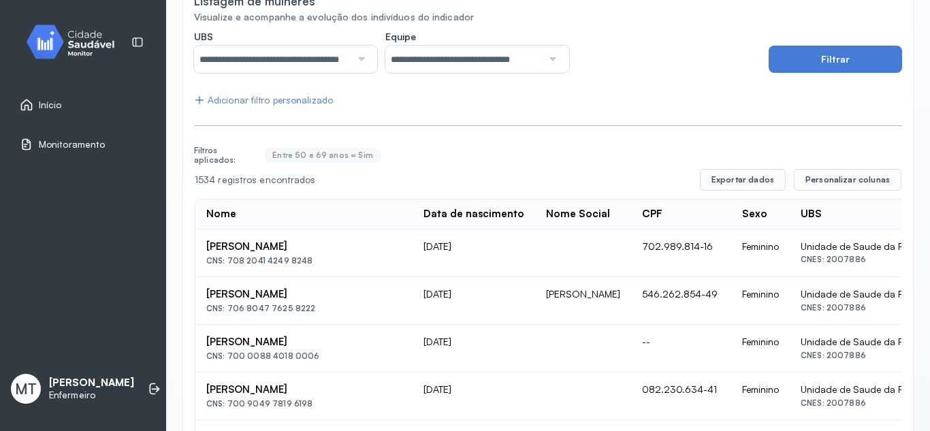
click at [310, 102] on div "Adicionar filtro personalizado" at bounding box center [263, 101] width 139 height 12
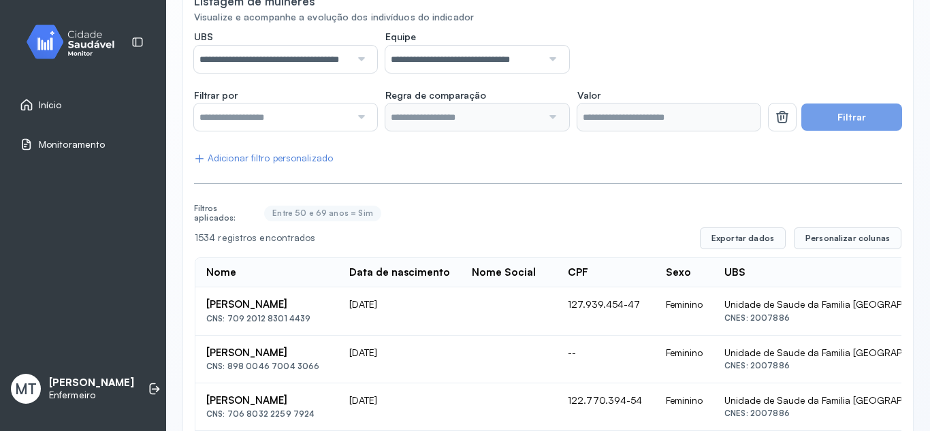
click at [295, 161] on div "Adicionar filtro personalizado" at bounding box center [263, 158] width 139 height 12
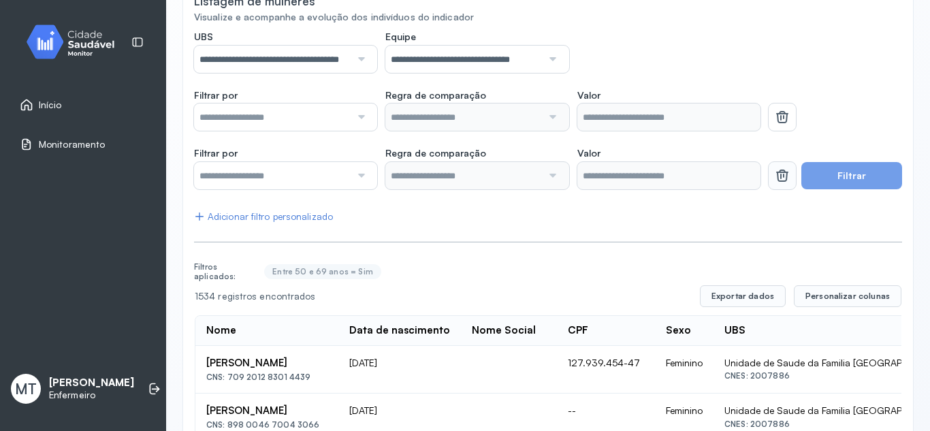
click at [777, 169] on icon at bounding box center [782, 175] width 16 height 16
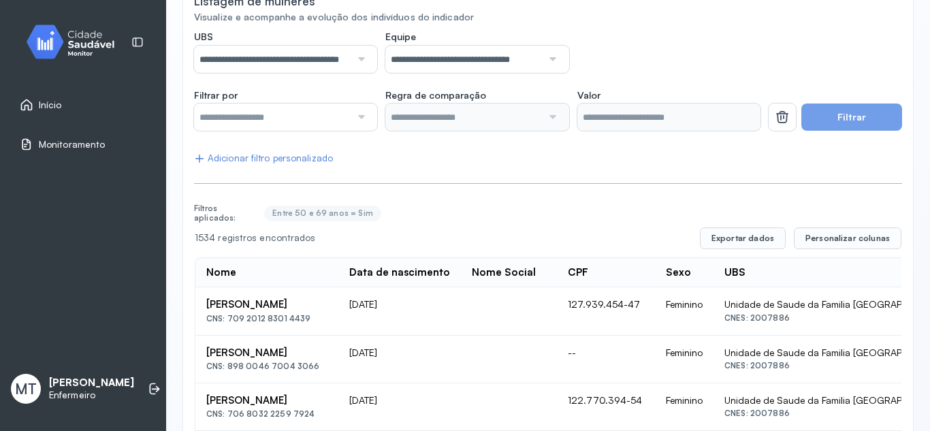
click at [358, 116] on div at bounding box center [359, 116] width 18 height 27
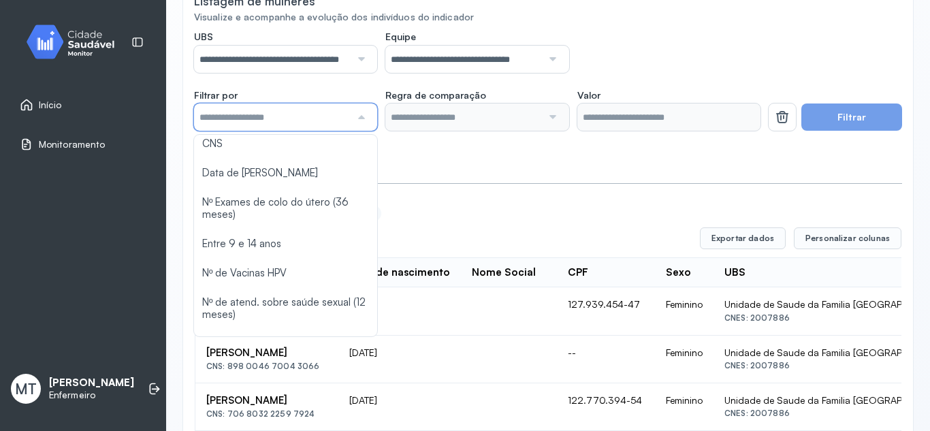
scroll to position [68, 0]
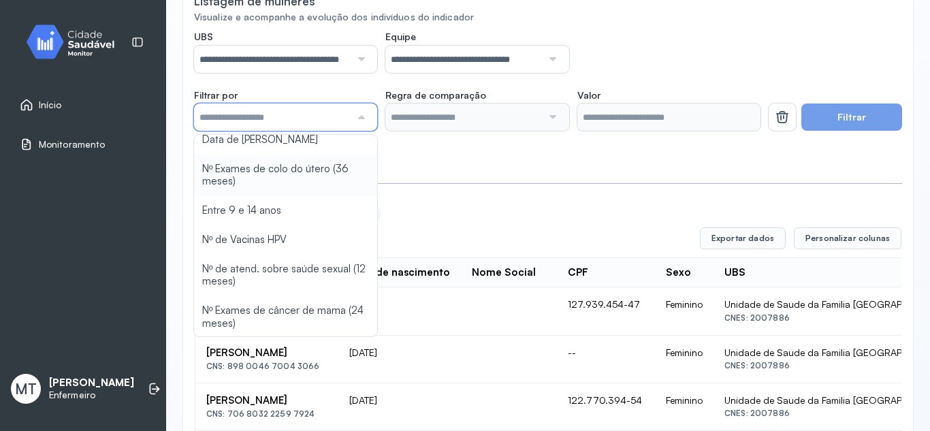
type input "*******"
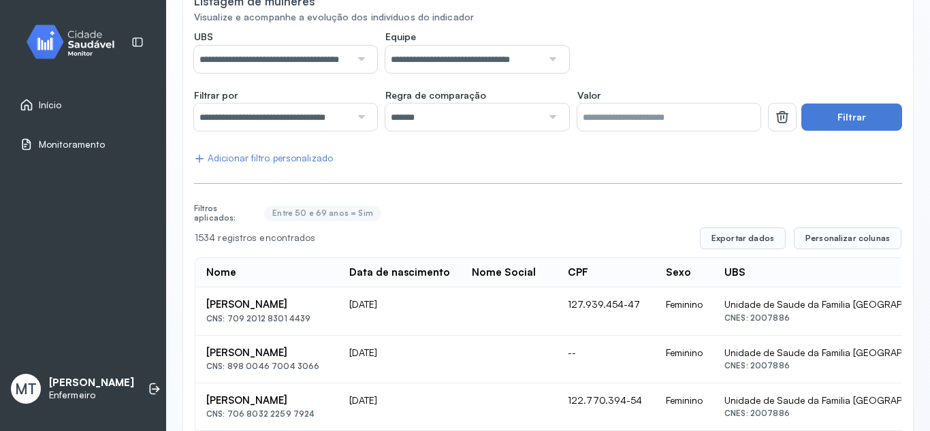
click at [859, 120] on button "Filtrar" at bounding box center [851, 116] width 101 height 27
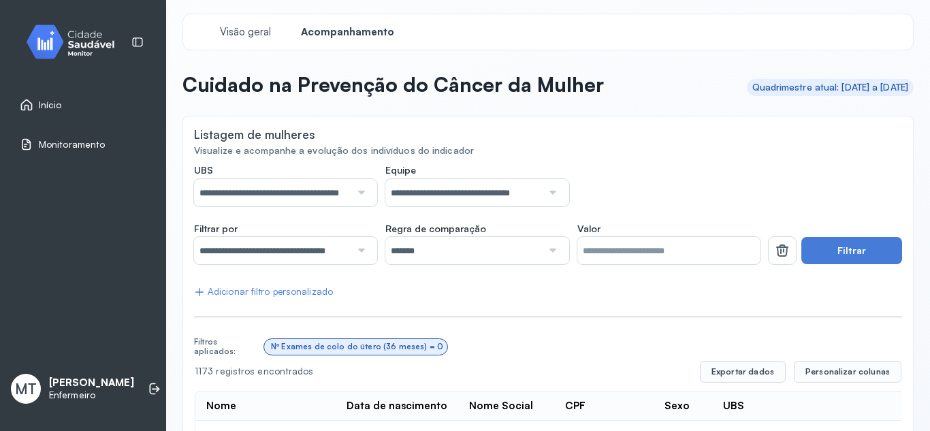
scroll to position [0, 0]
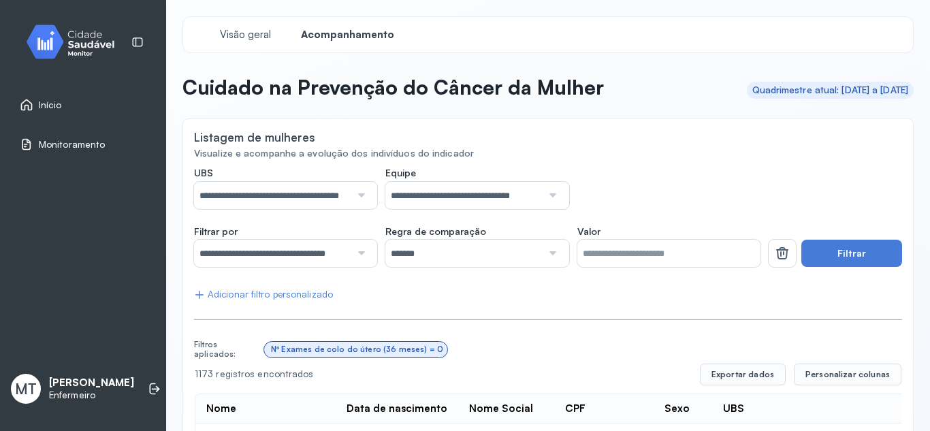
click at [353, 251] on div at bounding box center [359, 253] width 18 height 27
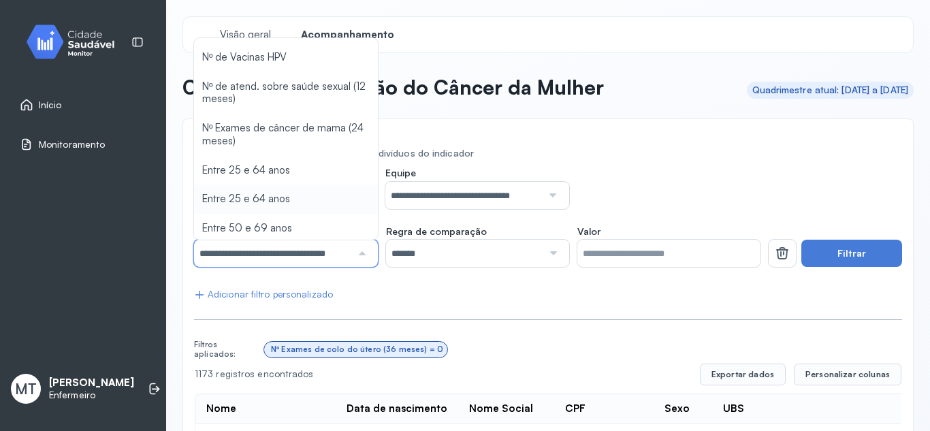
scroll to position [157, 0]
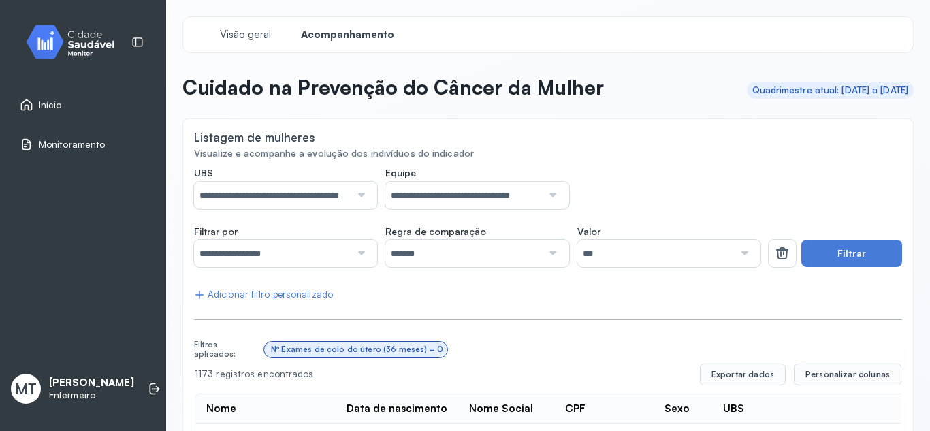
click at [780, 255] on icon at bounding box center [782, 253] width 16 height 16
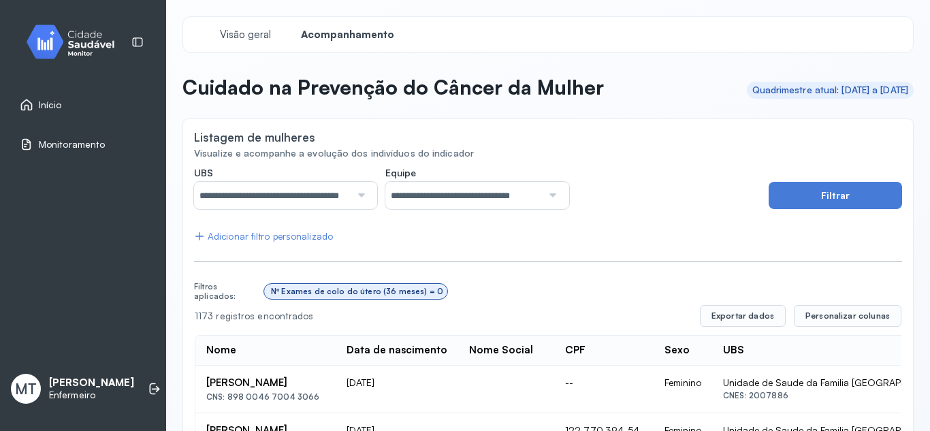
click at [271, 288] on div "Nº Exames de colo do útero (36 meses) = 0" at bounding box center [355, 291] width 172 height 10
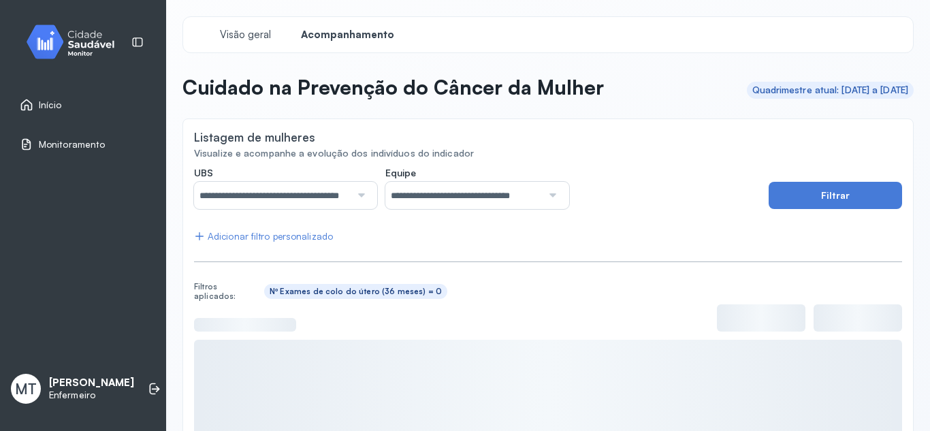
click at [271, 294] on div "Nº Exames de colo do útero (36 meses) = 0" at bounding box center [355, 291] width 172 height 10
click at [268, 294] on icon at bounding box center [268, 291] width 0 height 10
click at [271, 291] on div "Nº Exames de colo do útero (36 meses) = 0" at bounding box center [355, 291] width 172 height 10
click at [268, 291] on icon at bounding box center [268, 291] width 0 height 10
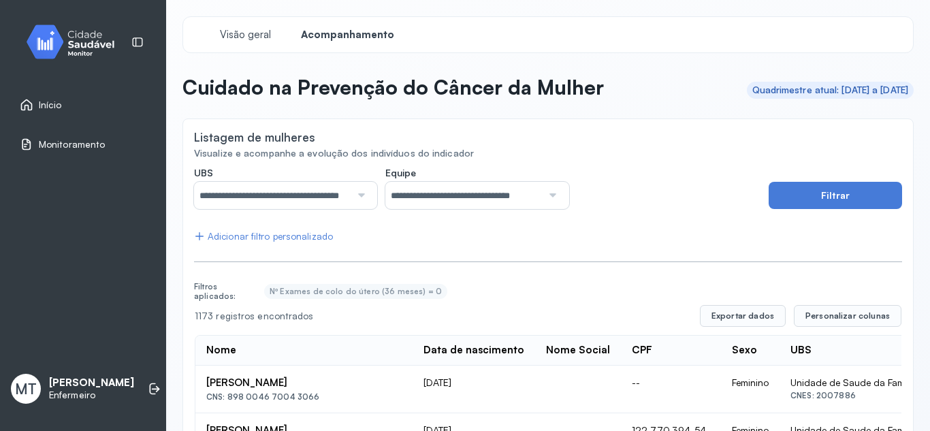
click at [285, 235] on div "Adicionar filtro personalizado" at bounding box center [263, 237] width 139 height 12
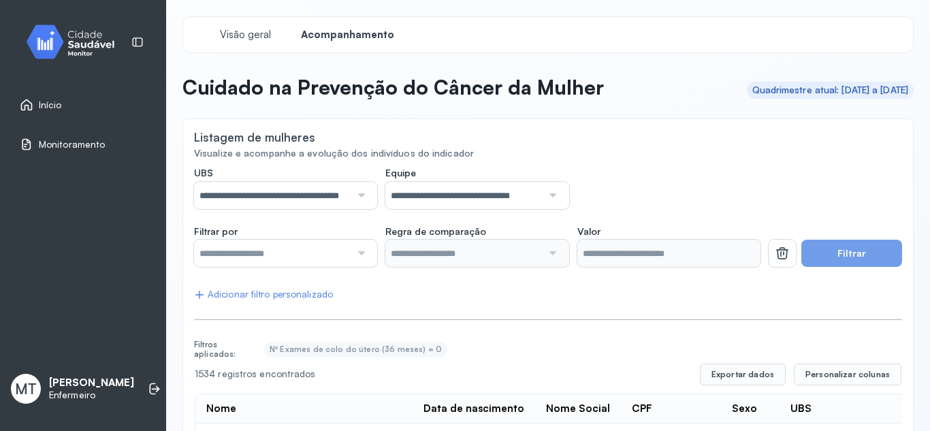
click at [355, 253] on div at bounding box center [359, 253] width 18 height 27
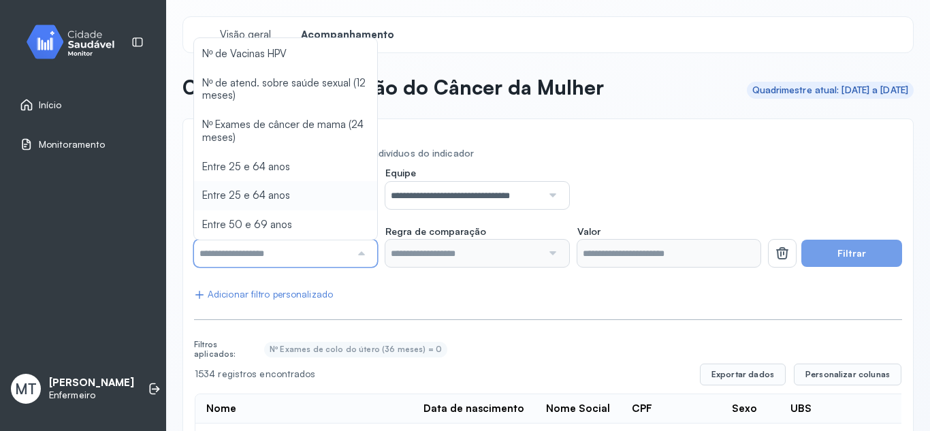
type input "*******"
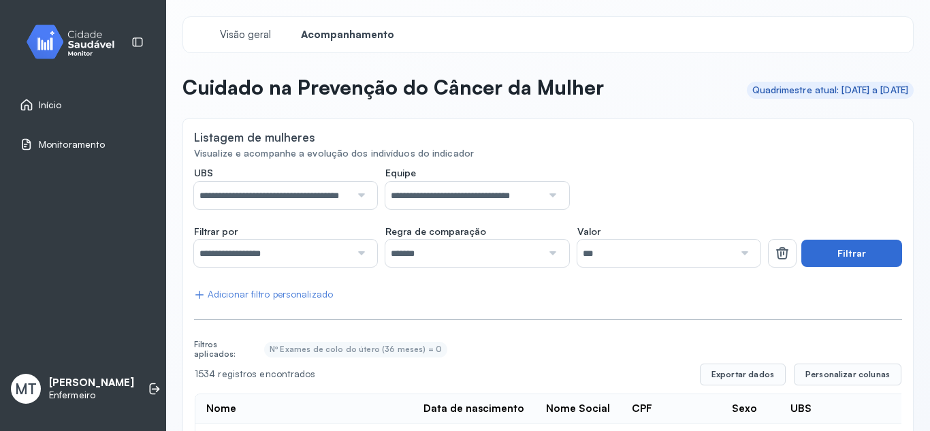
click at [845, 258] on button "Filtrar" at bounding box center [851, 253] width 101 height 27
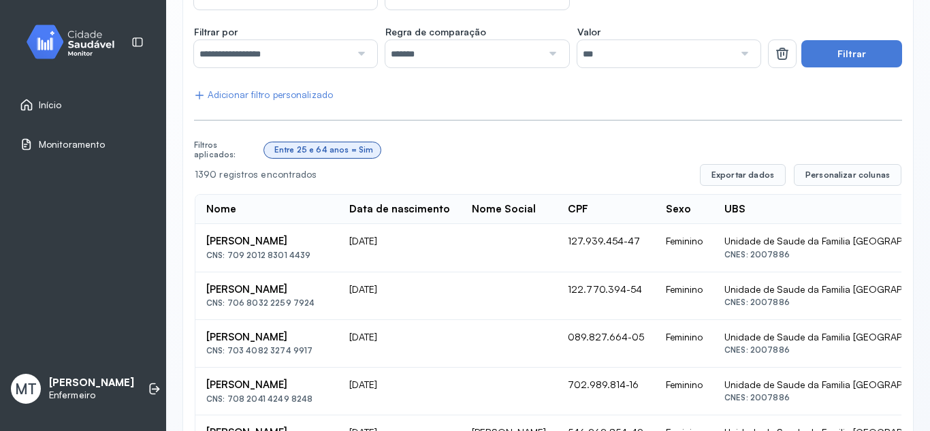
scroll to position [0, 0]
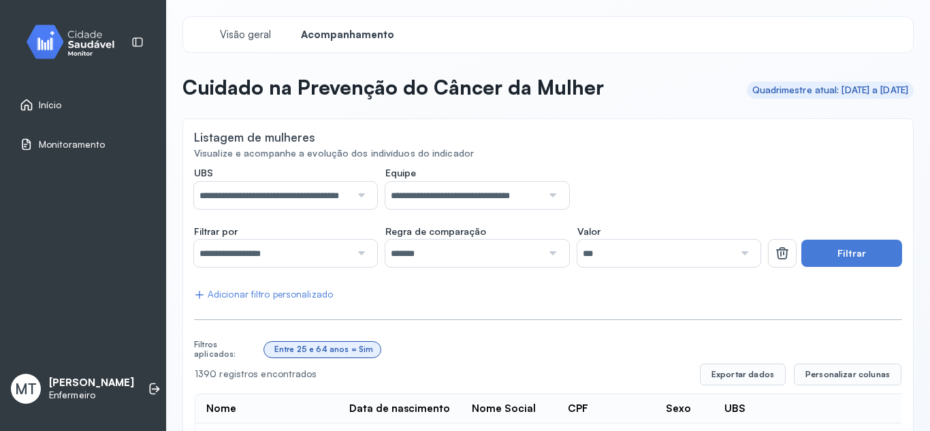
click at [54, 99] on span "Início" at bounding box center [50, 105] width 23 height 12
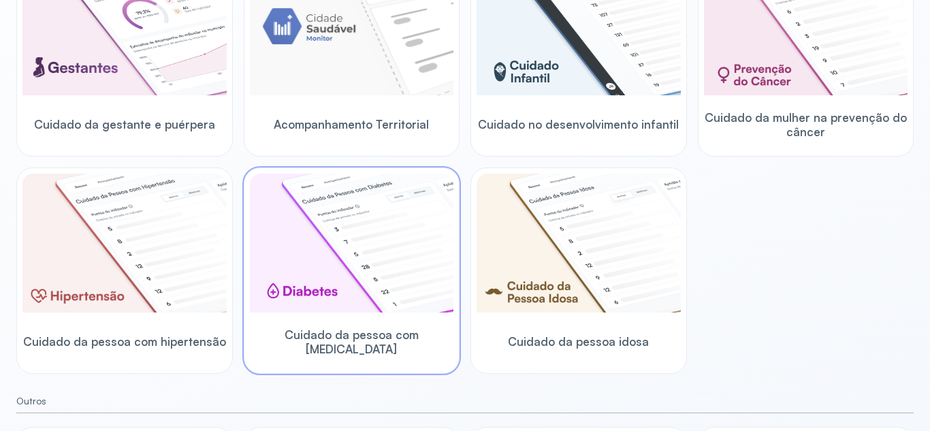
scroll to position [272, 0]
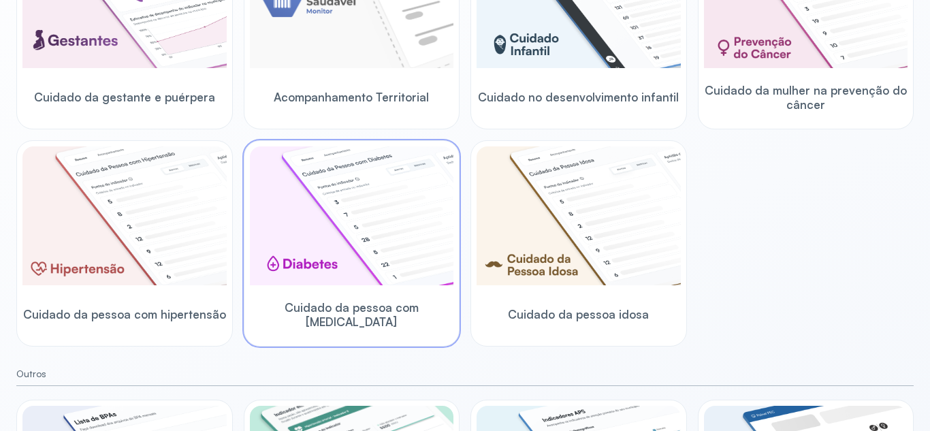
click at [404, 263] on img at bounding box center [352, 215] width 204 height 139
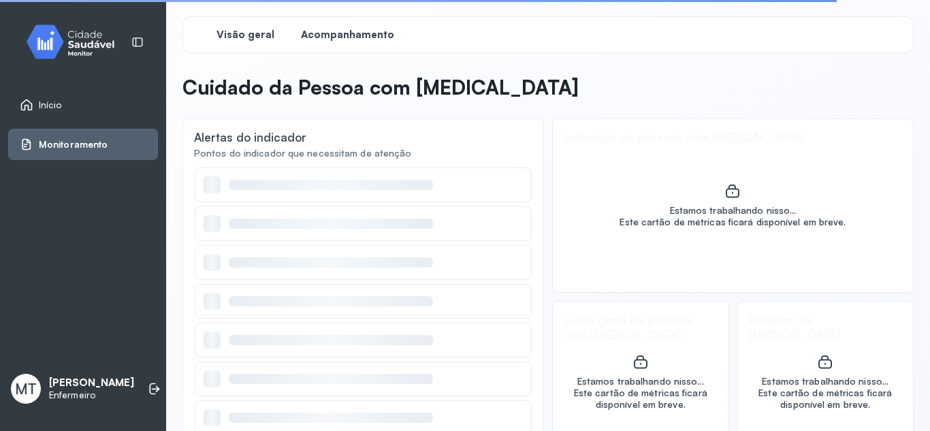
click at [372, 36] on span "Acompanhamento" at bounding box center [347, 35] width 93 height 13
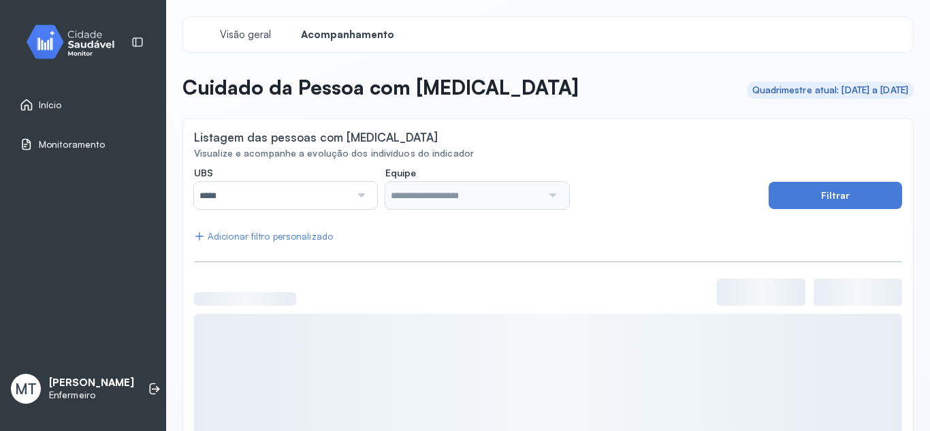
click at [360, 197] on div at bounding box center [359, 195] width 18 height 27
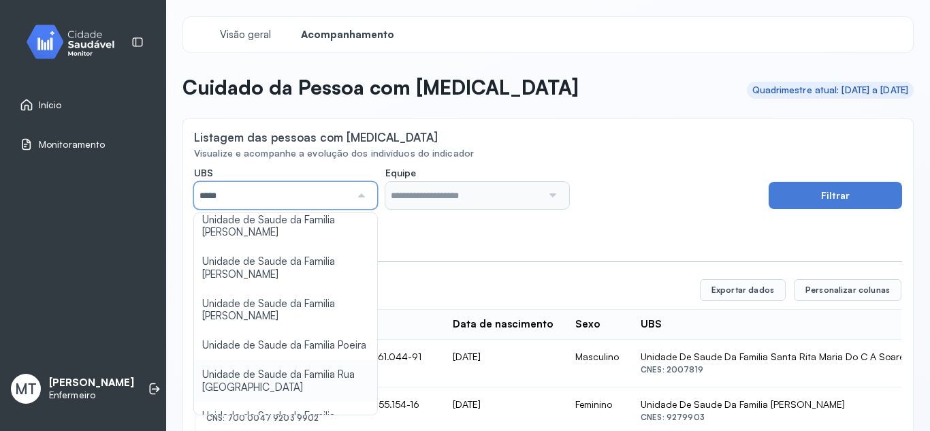
scroll to position [272, 0]
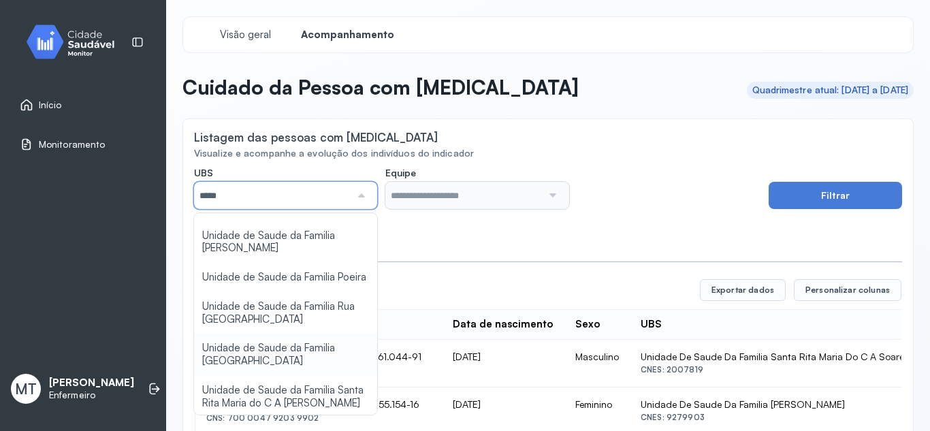
type input "*****"
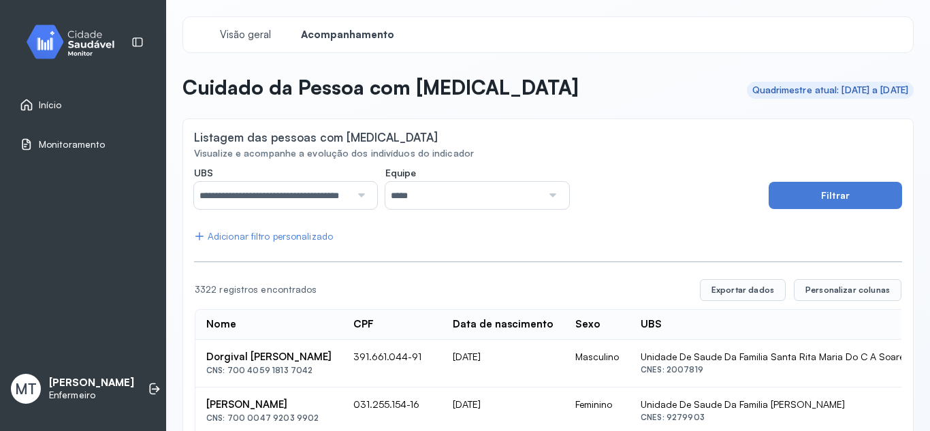
click at [548, 199] on div at bounding box center [551, 195] width 18 height 27
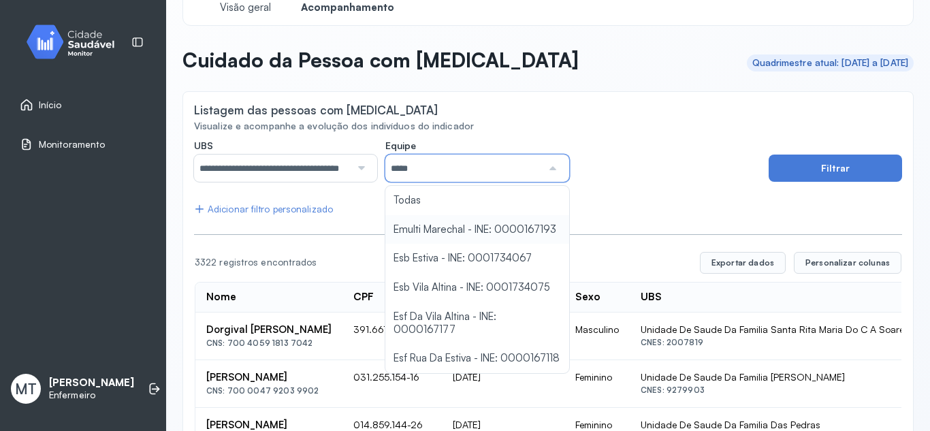
scroll to position [68, 0]
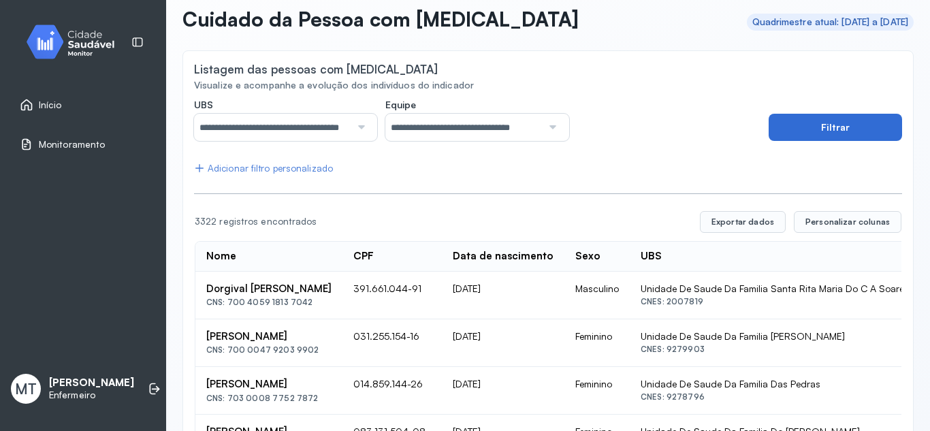
drag, startPoint x: 813, startPoint y: 120, endPoint x: 821, endPoint y: 116, distance: 8.8
click at [821, 116] on button "Filtrar" at bounding box center [834, 127] width 133 height 27
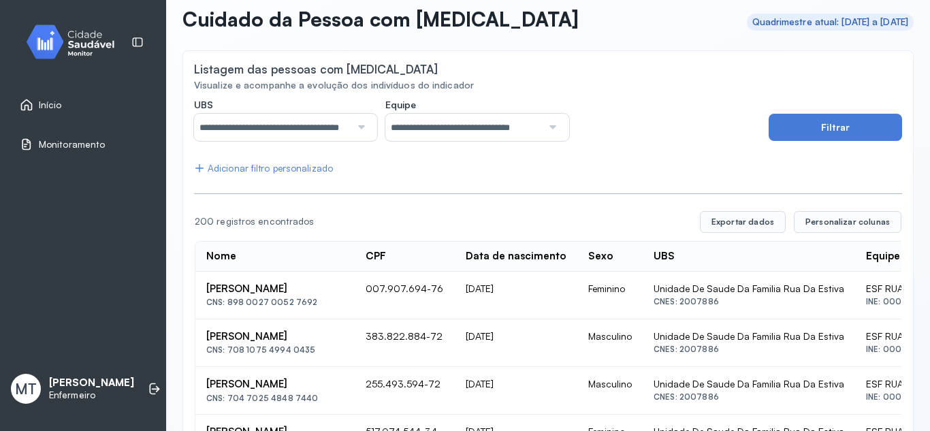
click at [264, 170] on div "Adicionar filtro personalizado" at bounding box center [263, 169] width 139 height 12
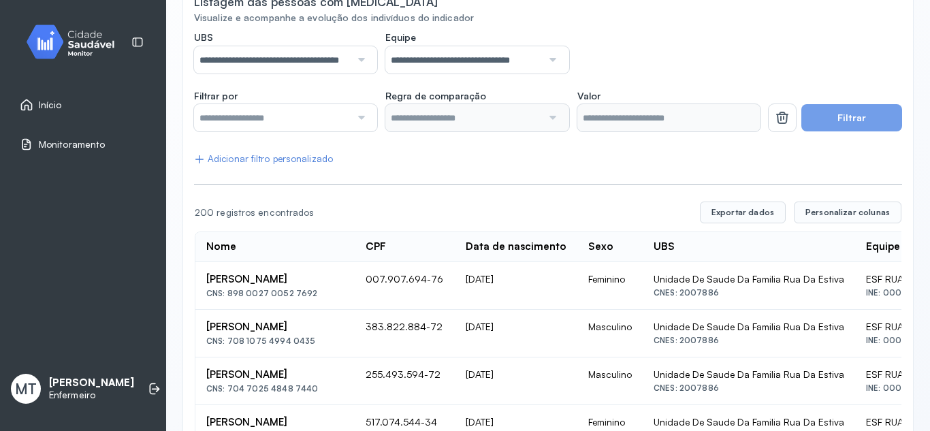
scroll to position [136, 0]
click at [355, 114] on div at bounding box center [359, 116] width 18 height 27
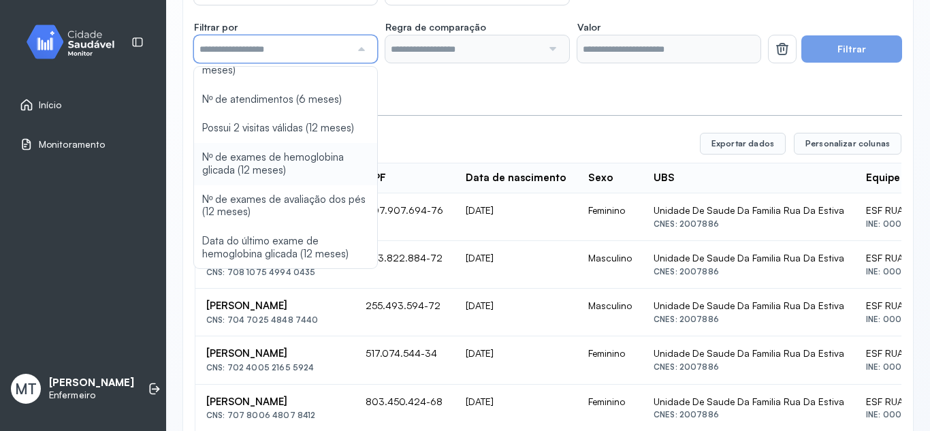
scroll to position [86, 0]
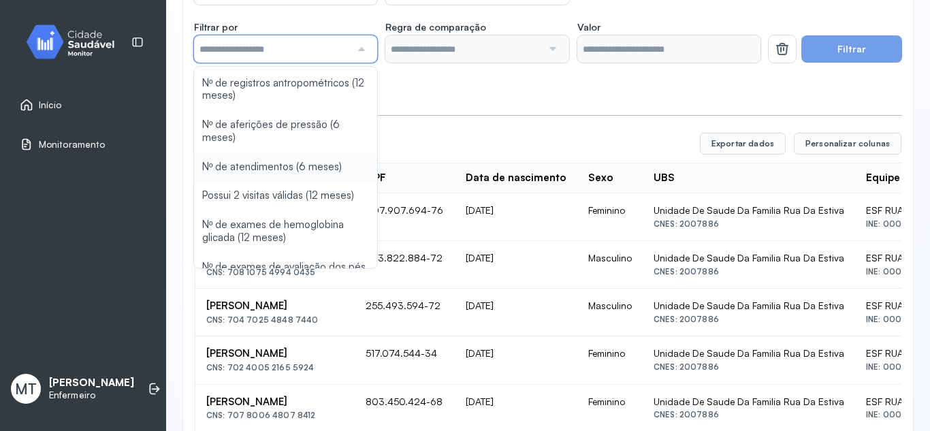
type input "*******"
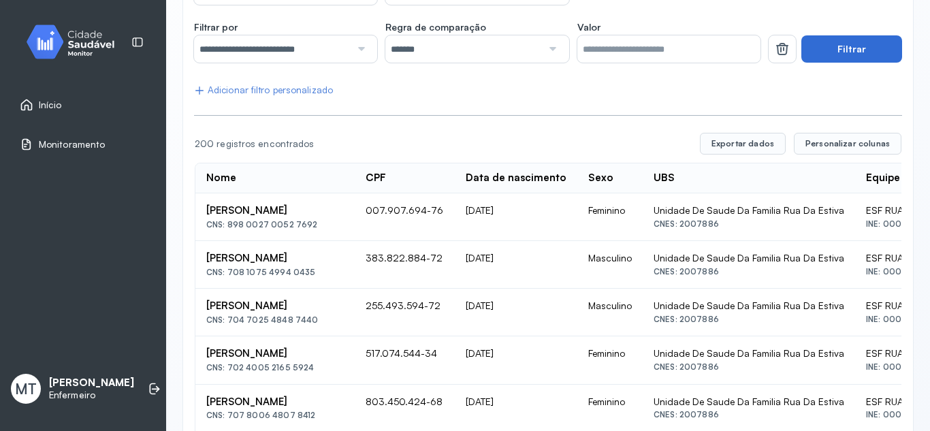
click at [849, 48] on button "Filtrar" at bounding box center [851, 48] width 101 height 27
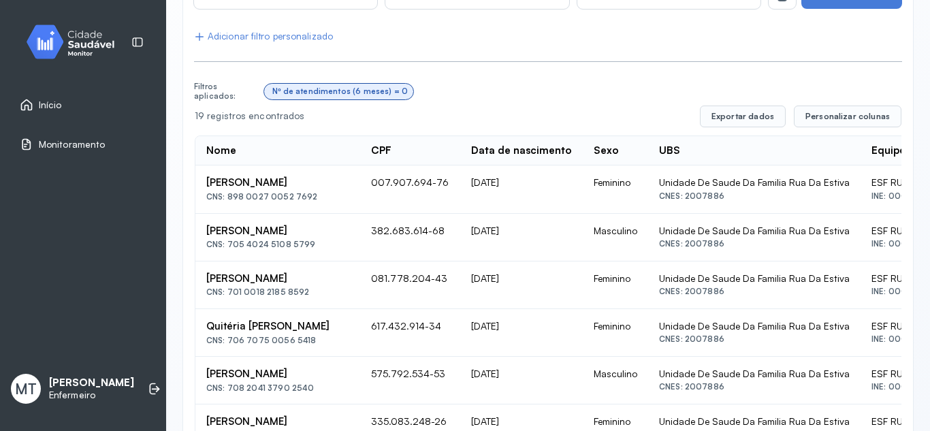
scroll to position [54, 0]
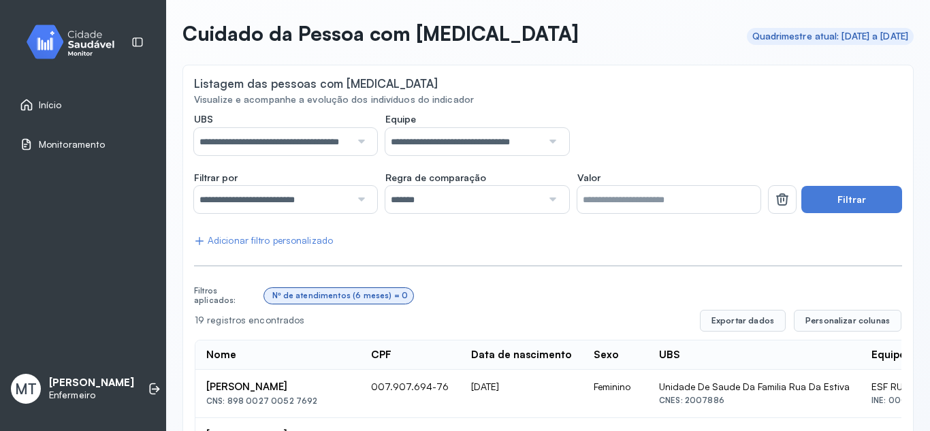
click at [361, 199] on div at bounding box center [359, 199] width 18 height 27
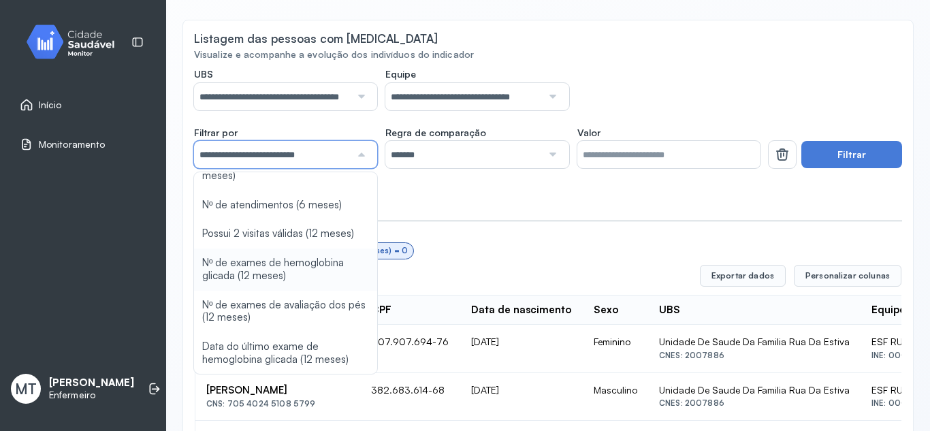
scroll to position [122, 0]
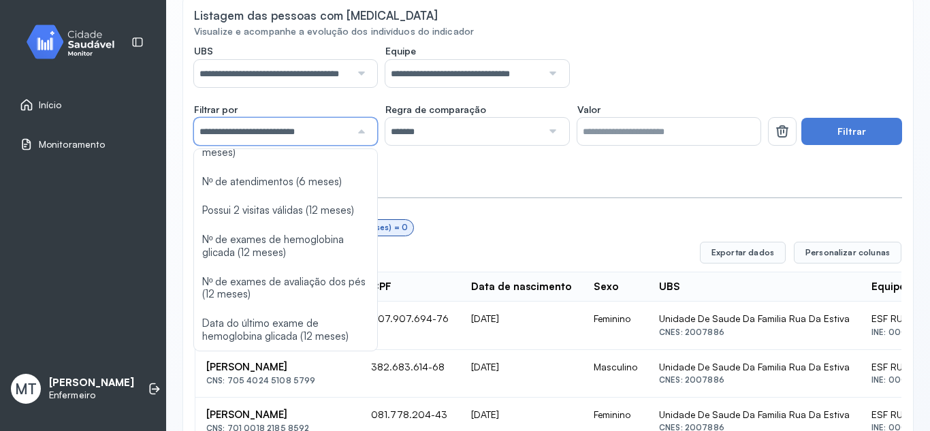
click at [759, 26] on div "Visualize e acompanhe a evolução dos indivíduos do indicador" at bounding box center [548, 32] width 708 height 12
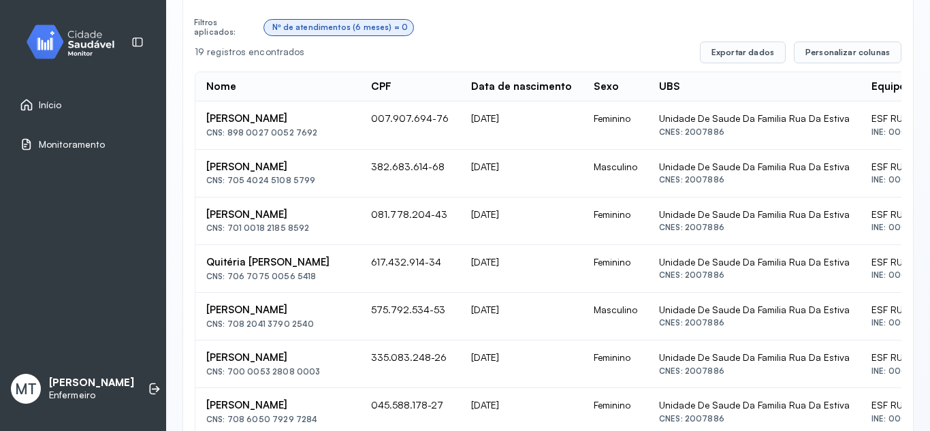
scroll to position [326, 0]
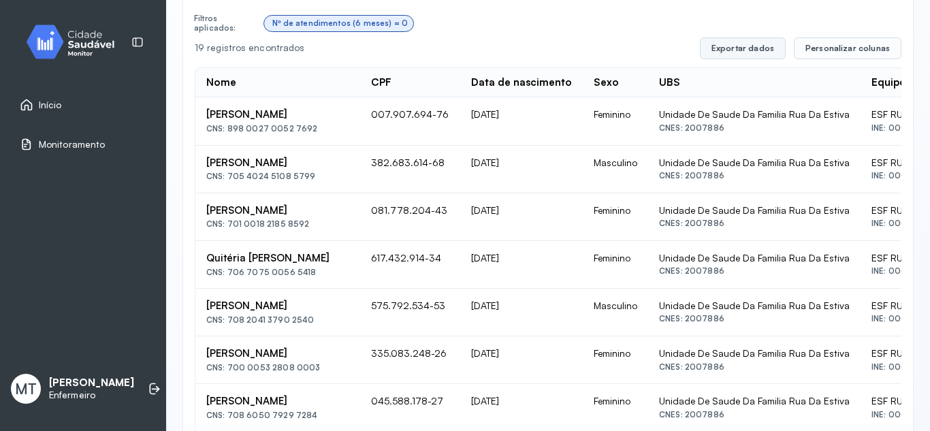
click at [731, 49] on button "Exportar dados" at bounding box center [743, 48] width 86 height 22
click at [755, 50] on button "Exportar dados" at bounding box center [743, 48] width 86 height 22
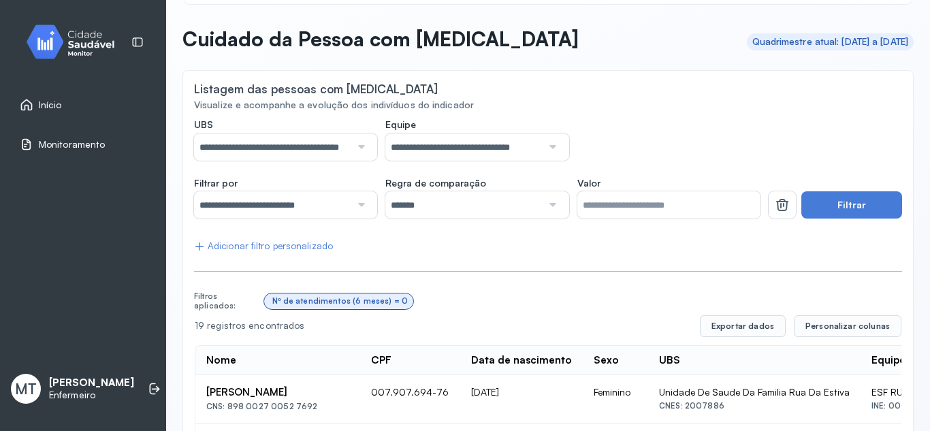
scroll to position [68, 0]
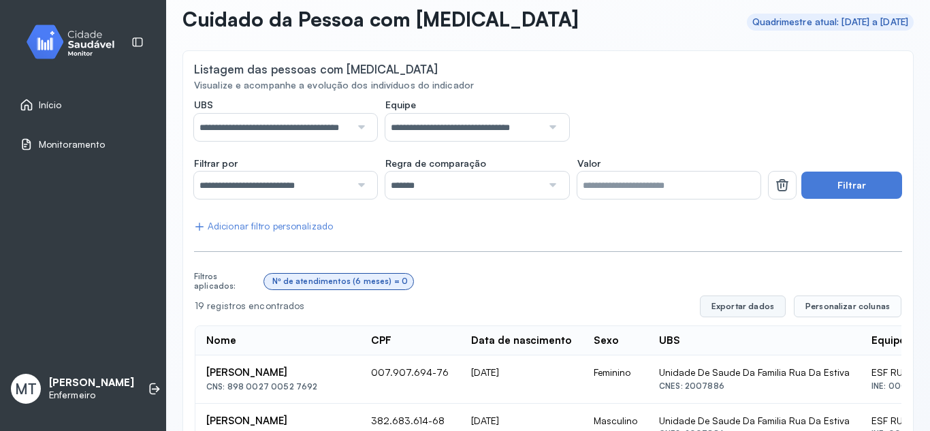
click at [732, 306] on button "Exportar dados" at bounding box center [743, 306] width 86 height 22
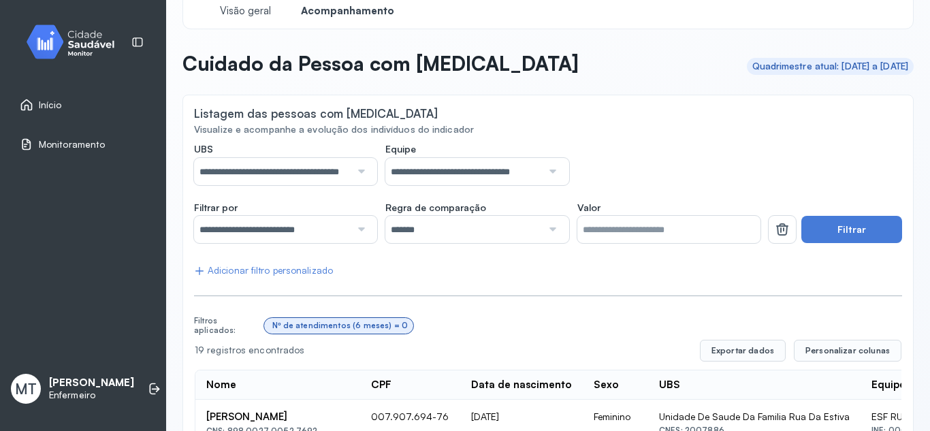
scroll to position [0, 0]
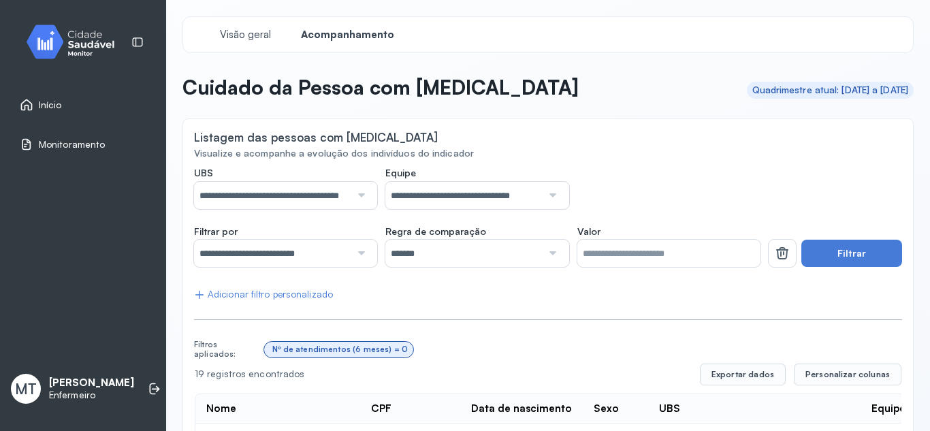
click at [41, 111] on div "Início" at bounding box center [41, 105] width 42 height 14
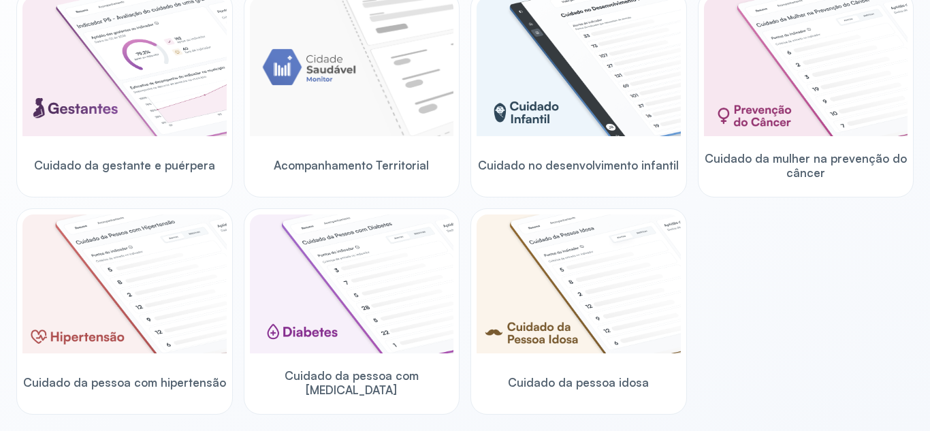
scroll to position [272, 0]
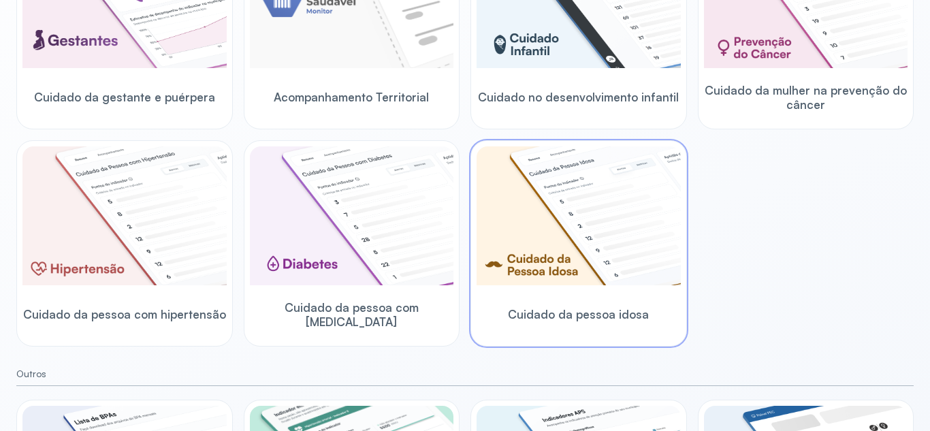
click at [580, 245] on img at bounding box center [578, 215] width 204 height 139
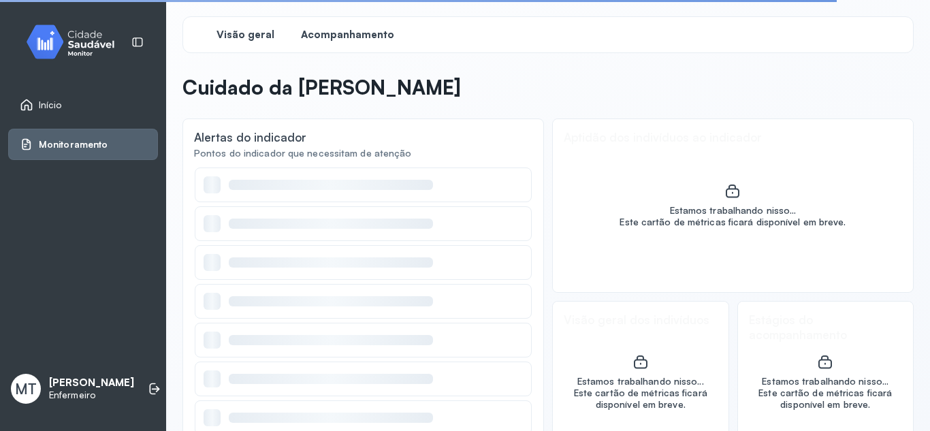
click at [367, 35] on span "Acompanhamento" at bounding box center [347, 35] width 93 height 13
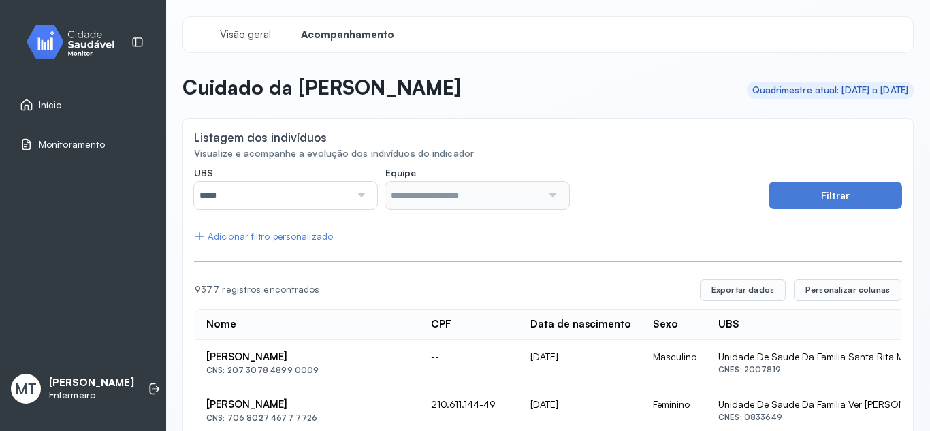
click at [359, 197] on div at bounding box center [359, 195] width 18 height 27
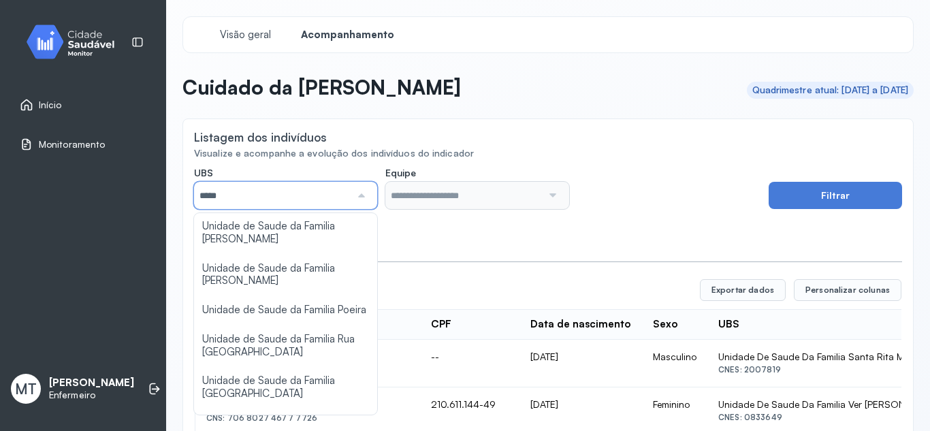
scroll to position [272, 0]
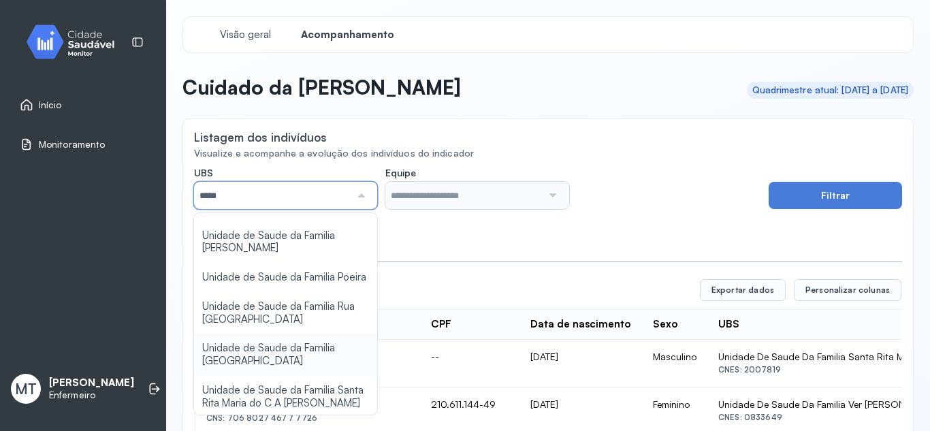
type input "*****"
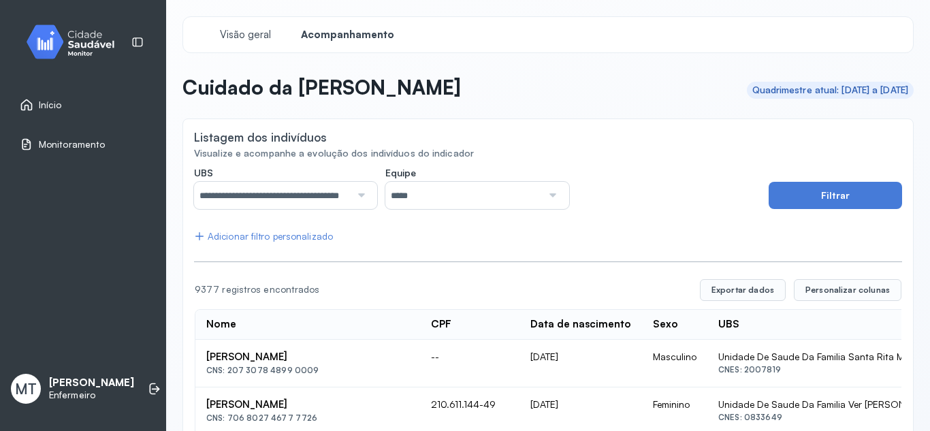
click at [547, 193] on div at bounding box center [551, 195] width 18 height 27
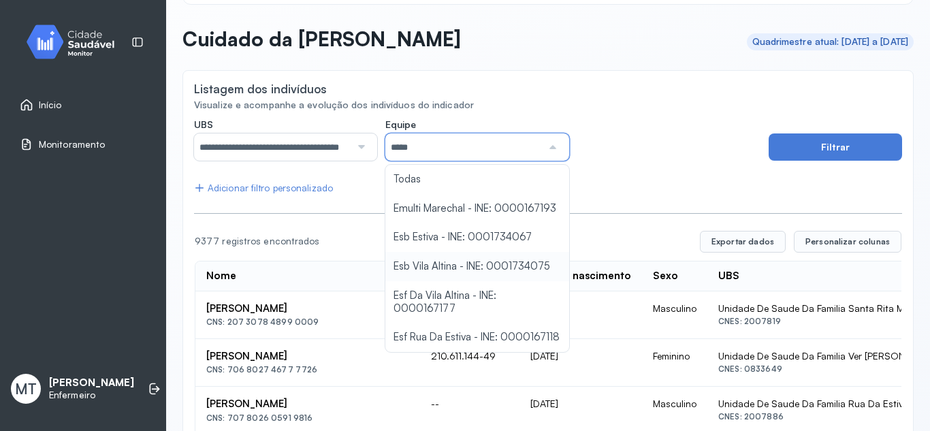
scroll to position [68, 0]
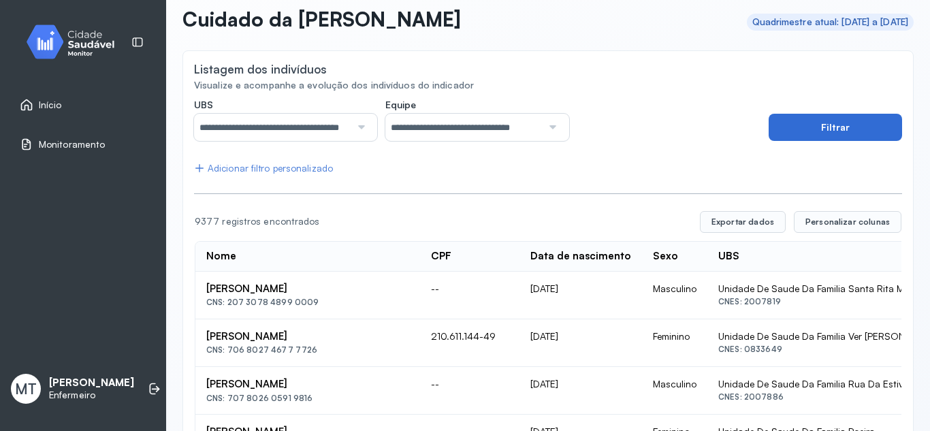
click at [787, 130] on button "Filtrar" at bounding box center [834, 127] width 133 height 27
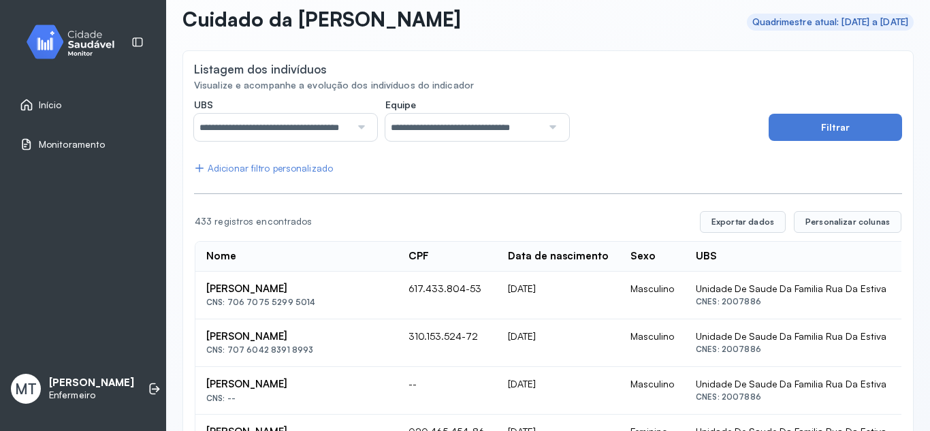
click at [262, 170] on div "Adicionar filtro personalizado" at bounding box center [263, 169] width 139 height 12
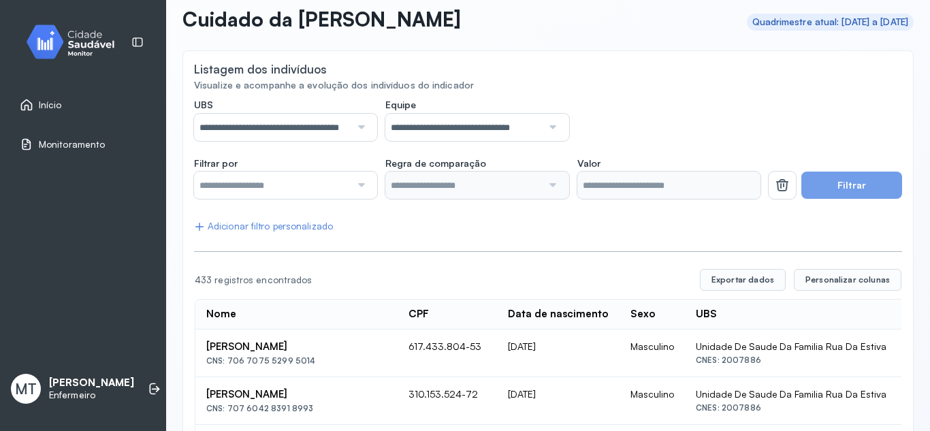
click at [359, 184] on div at bounding box center [359, 184] width 18 height 27
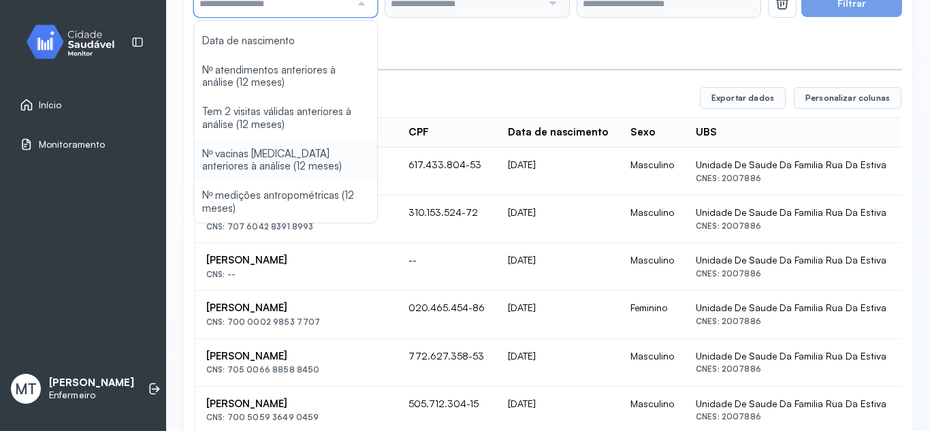
scroll to position [272, 0]
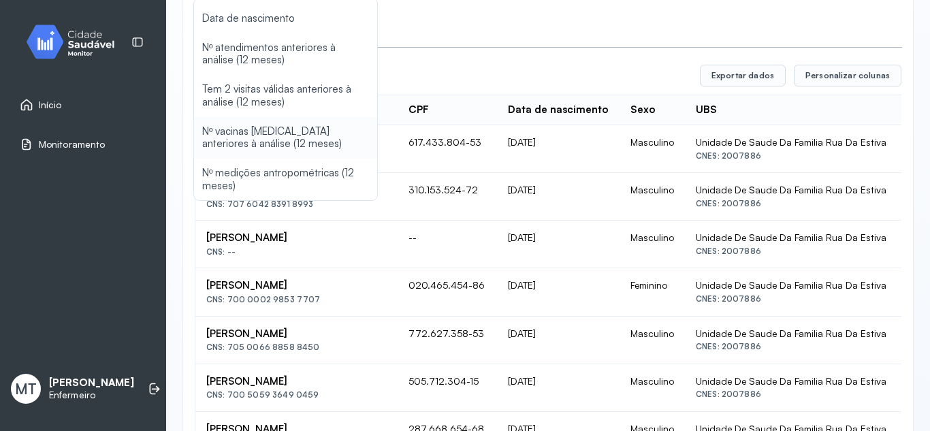
type input "*******"
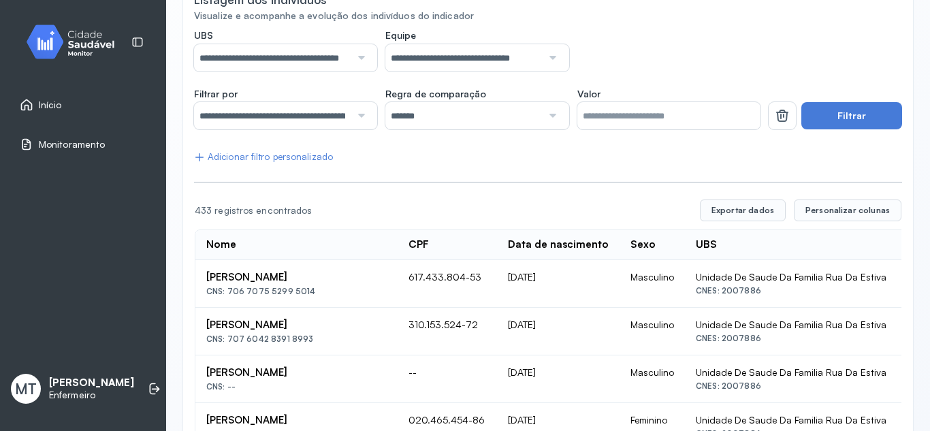
scroll to position [136, 0]
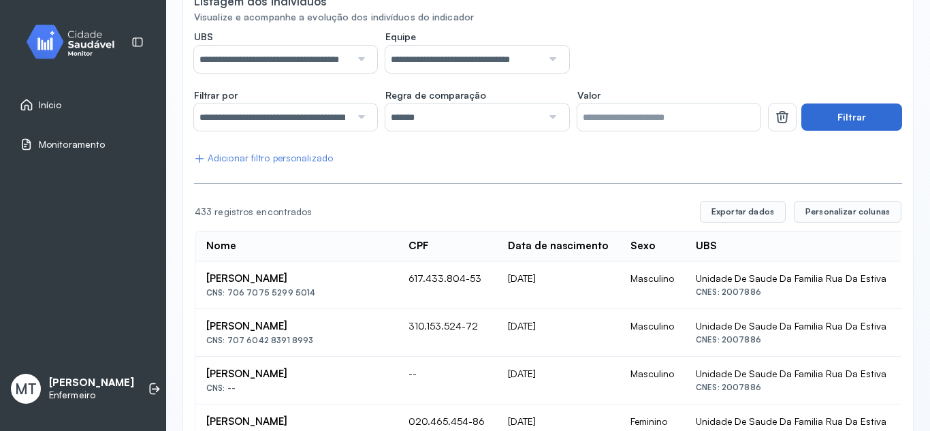
click at [842, 114] on button "Filtrar" at bounding box center [851, 116] width 101 height 27
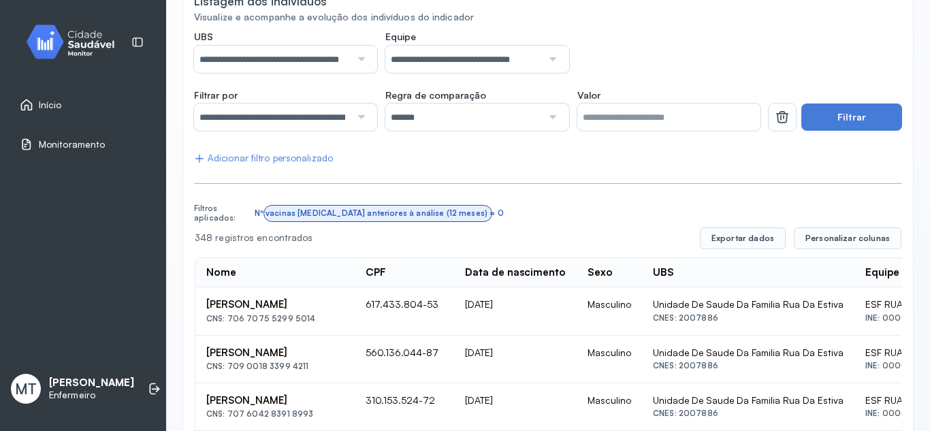
click at [357, 120] on div at bounding box center [359, 116] width 18 height 27
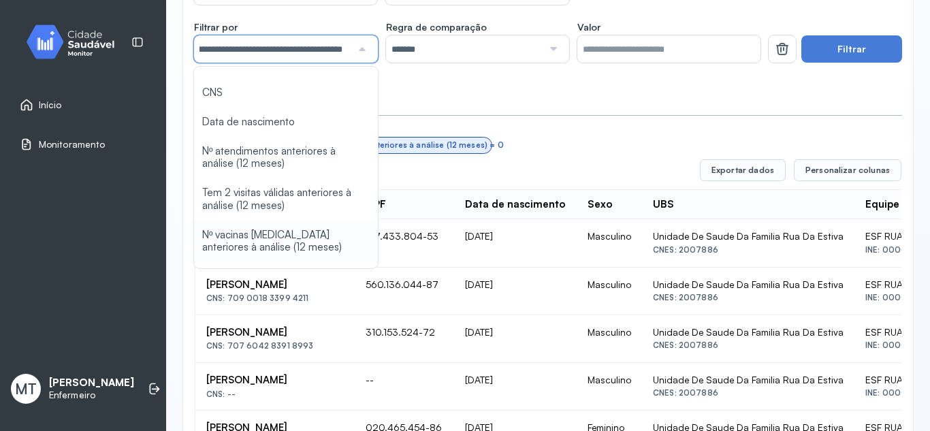
scroll to position [0, 0]
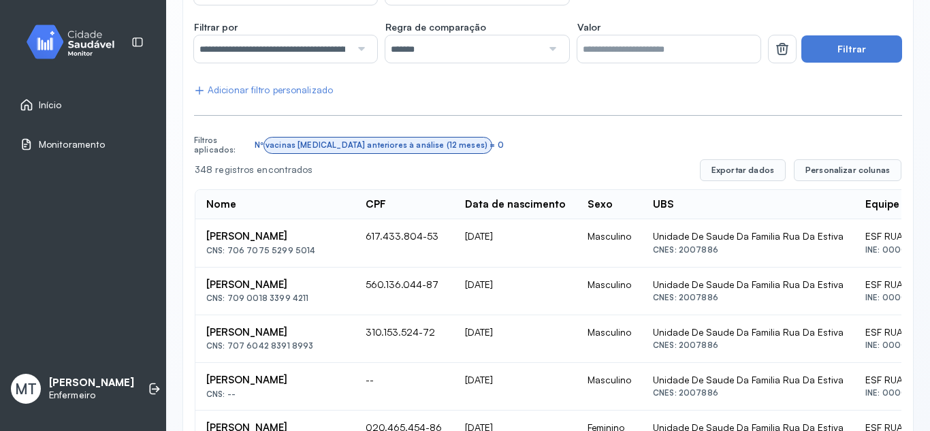
click at [270, 143] on div "Nº vacinas [MEDICAL_DATA] anteriores à análise (12 meses) = 0" at bounding box center [377, 145] width 216 height 10
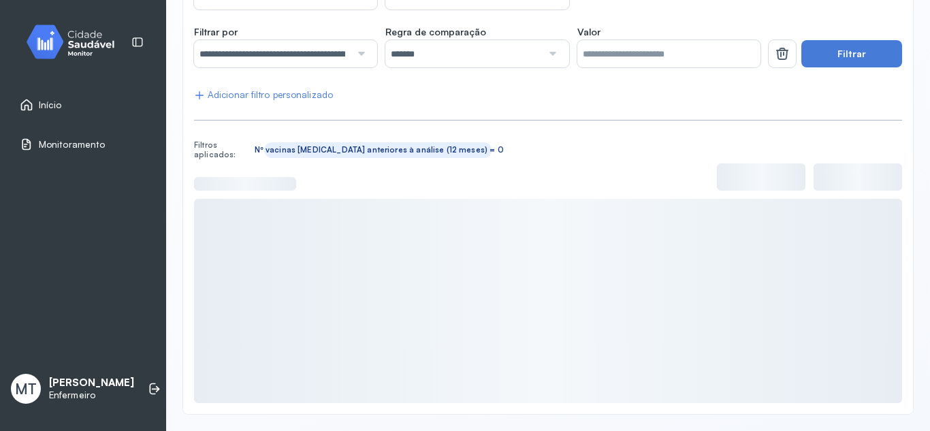
scroll to position [199, 0]
click at [270, 148] on div "Nº vacinas [MEDICAL_DATA] anteriores à análise (12 meses) = 0" at bounding box center [377, 150] width 216 height 10
click at [252, 148] on icon at bounding box center [252, 150] width 0 height 10
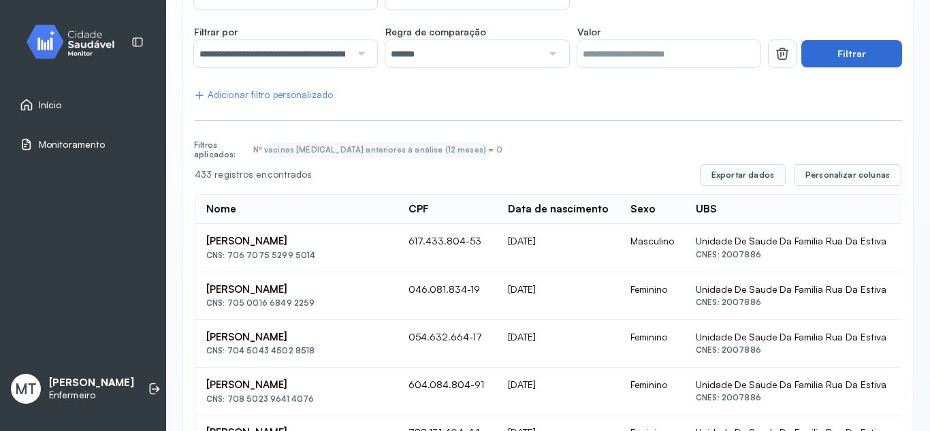
scroll to position [204, 0]
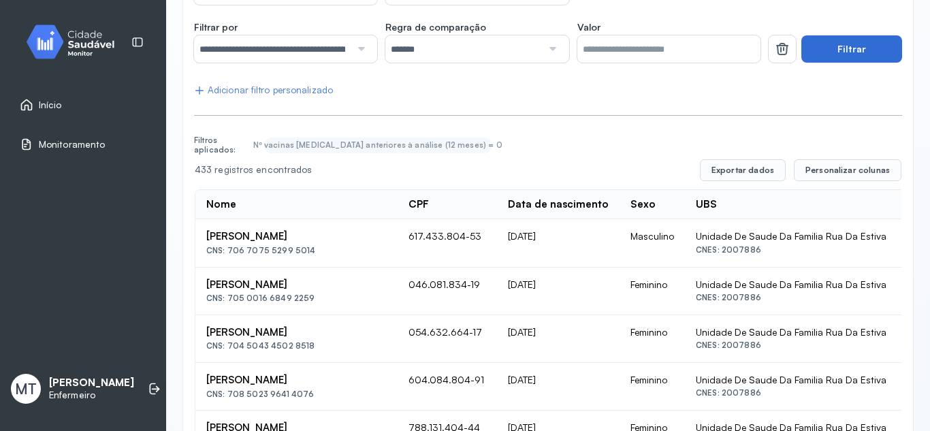
click at [834, 54] on button "Filtrar" at bounding box center [851, 48] width 101 height 27
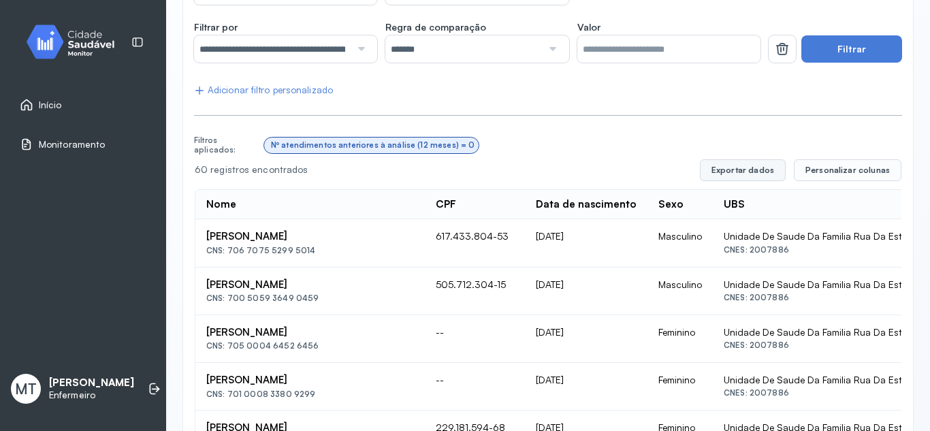
click at [728, 165] on button "Exportar dados" at bounding box center [743, 170] width 86 height 22
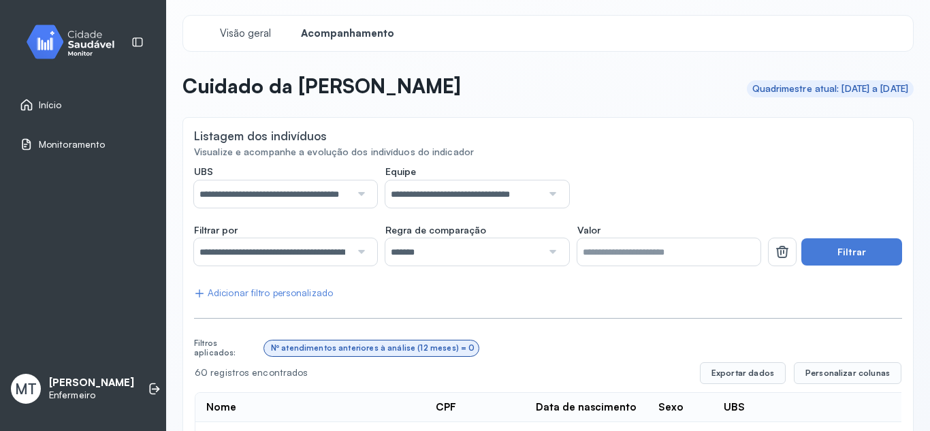
scroll to position [0, 0]
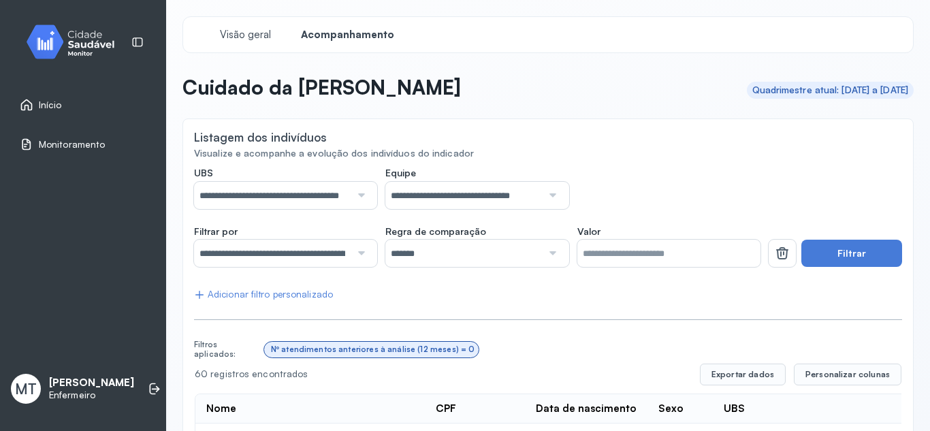
click at [61, 100] on link "Início" at bounding box center [83, 105] width 127 height 14
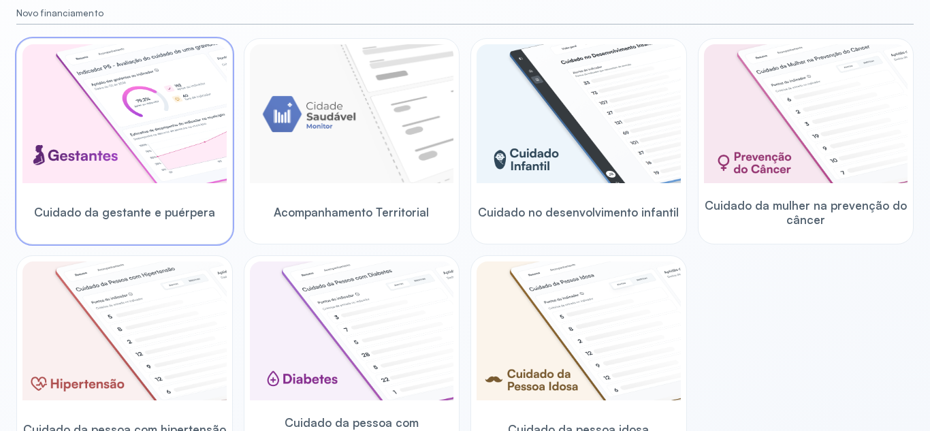
scroll to position [243, 0]
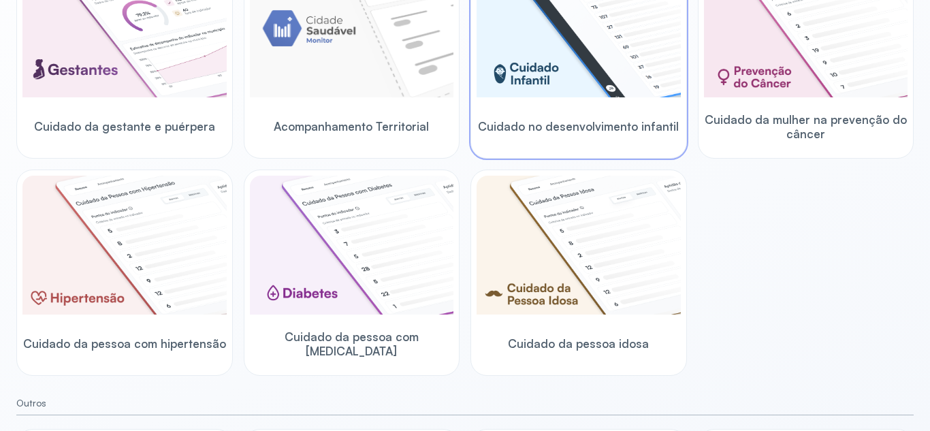
click at [596, 84] on img at bounding box center [578, 27] width 204 height 139
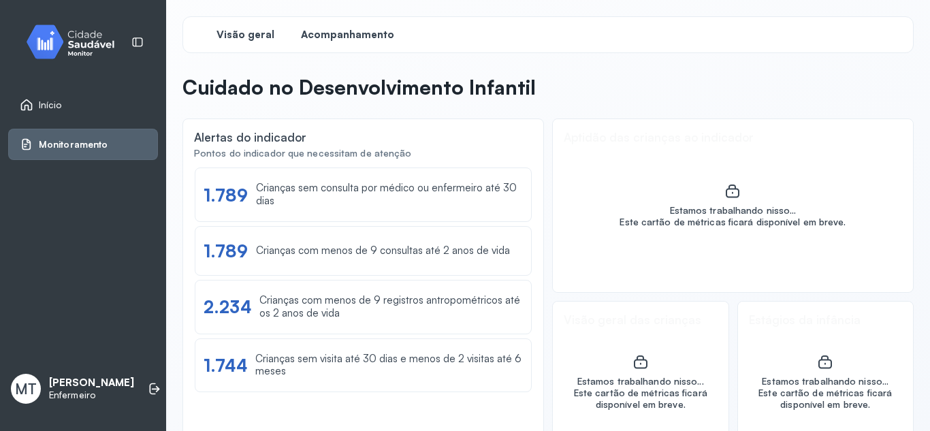
click at [378, 31] on span "Acompanhamento" at bounding box center [347, 35] width 93 height 13
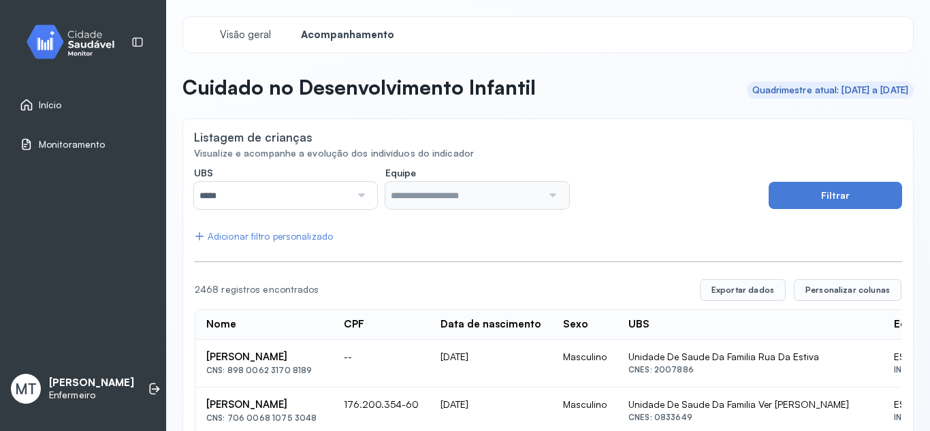
click at [361, 195] on div at bounding box center [359, 195] width 18 height 27
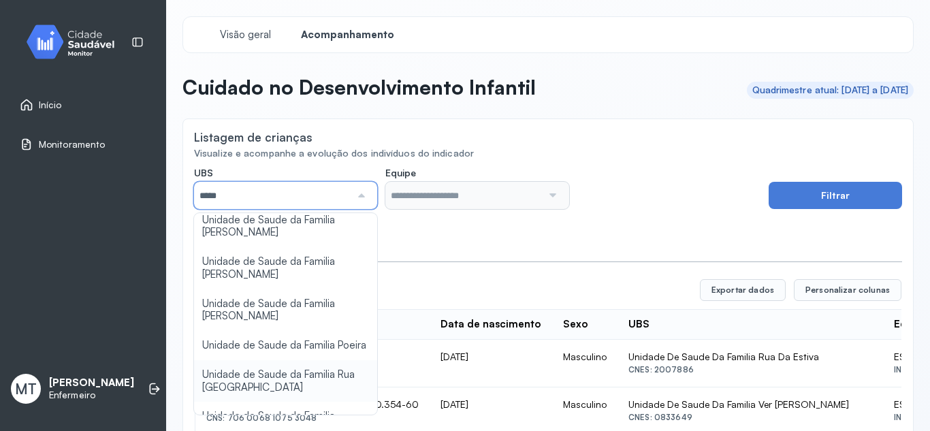
scroll to position [272, 0]
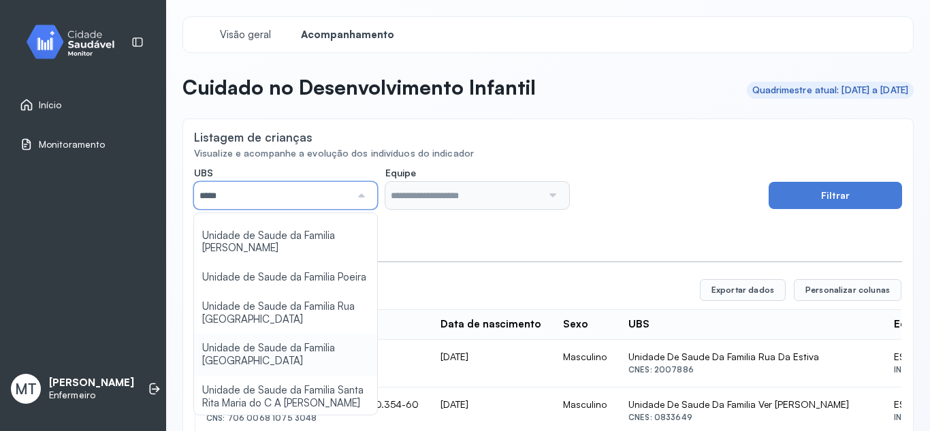
type input "*****"
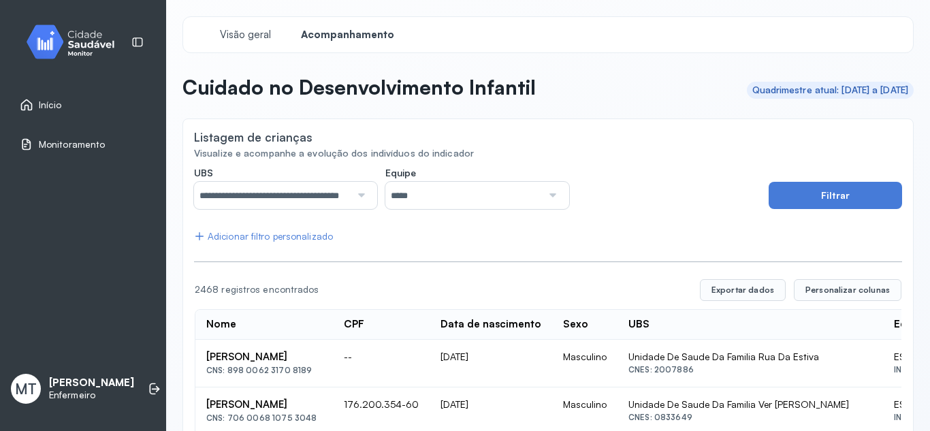
click at [546, 195] on div at bounding box center [551, 195] width 18 height 27
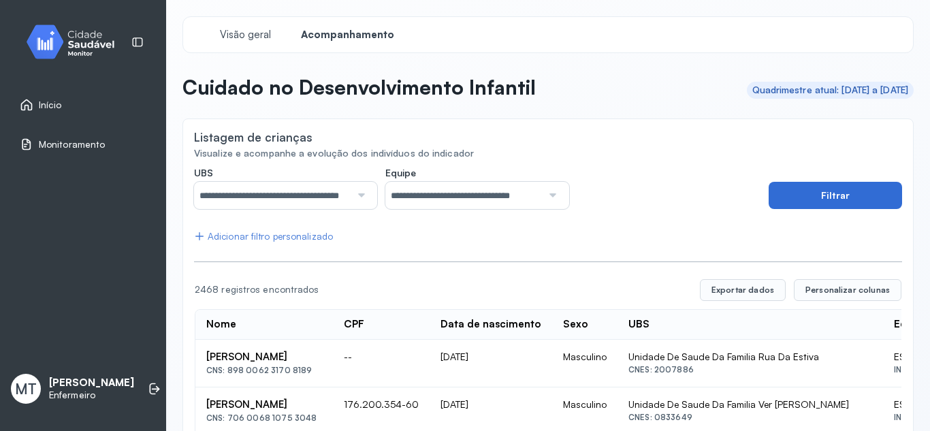
click at [841, 195] on button "Filtrar" at bounding box center [834, 195] width 133 height 27
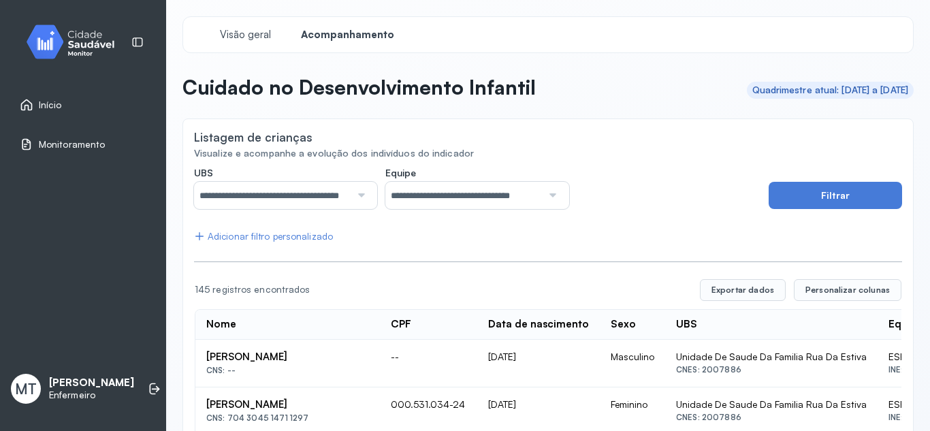
click at [252, 239] on div "Adicionar filtro personalizado" at bounding box center [263, 237] width 139 height 12
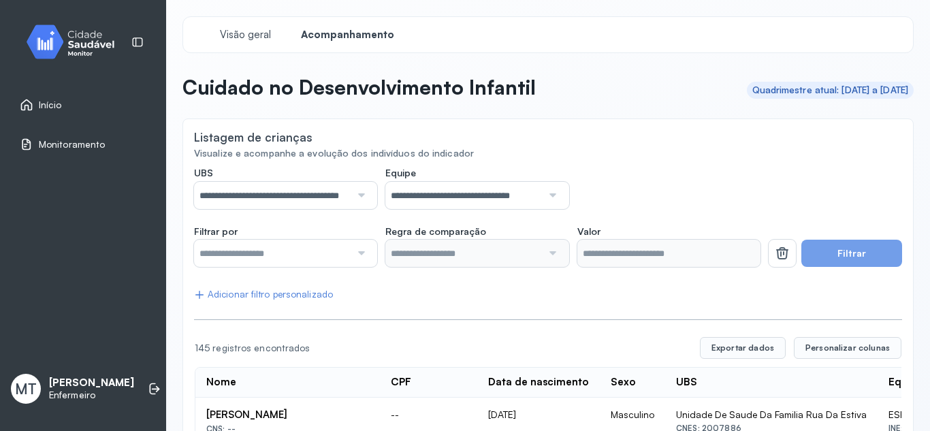
click at [359, 255] on div at bounding box center [359, 253] width 18 height 27
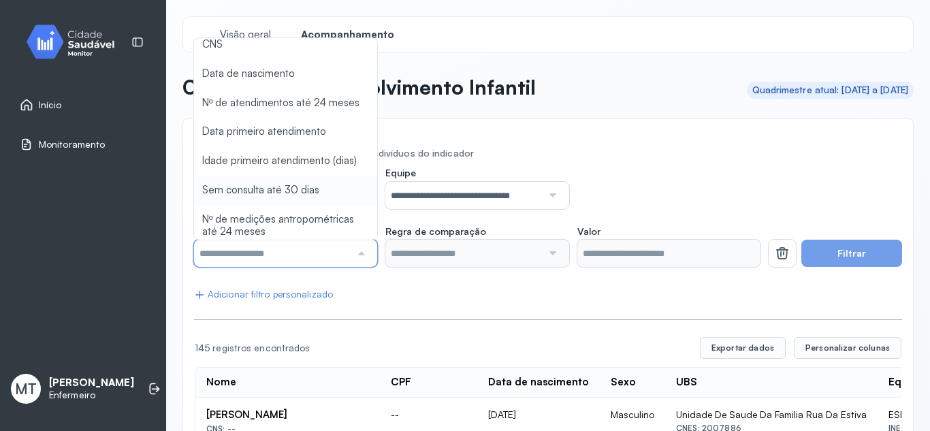
scroll to position [68, 0]
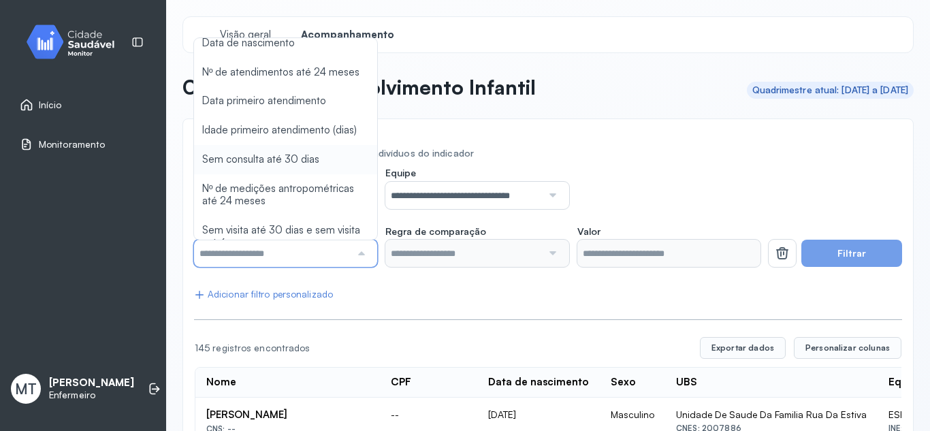
type input "*******"
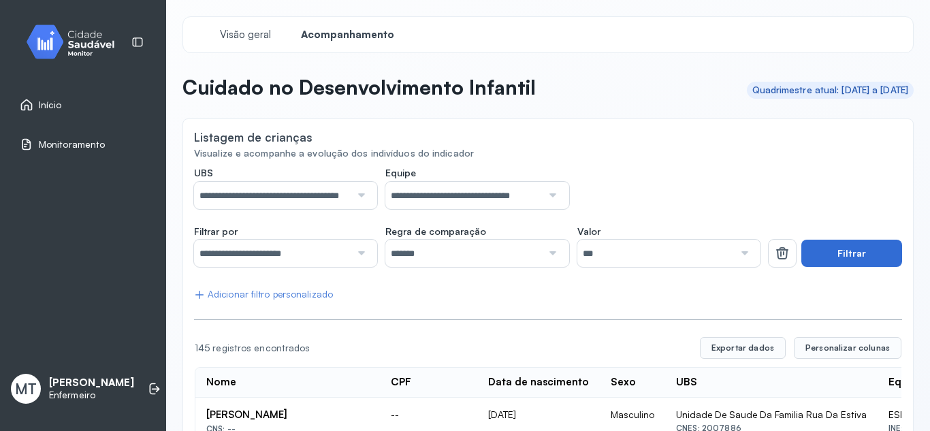
click at [879, 248] on button "Filtrar" at bounding box center [851, 253] width 101 height 27
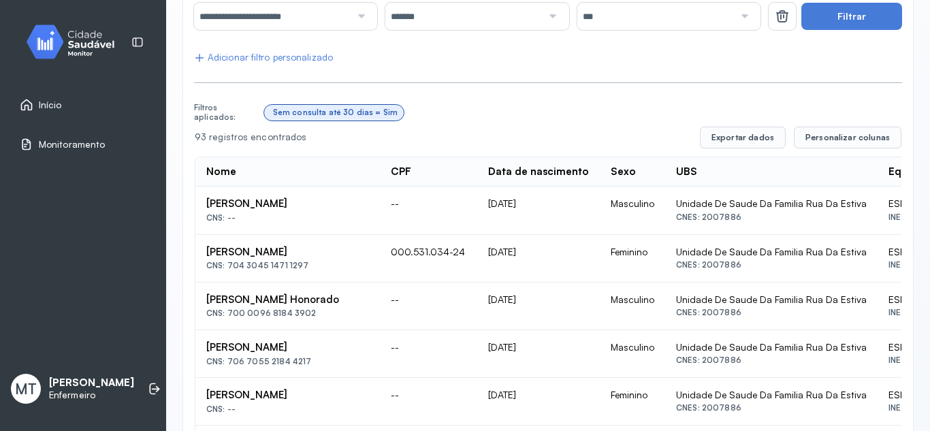
scroll to position [204, 0]
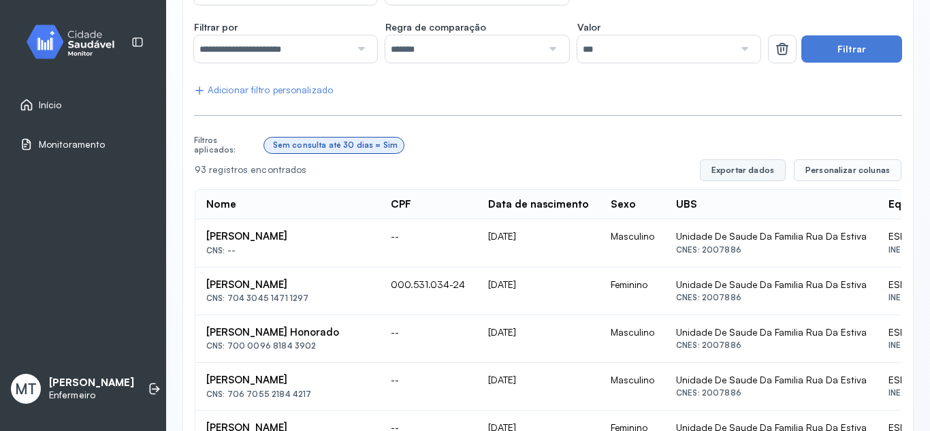
click at [720, 170] on button "Exportar dados" at bounding box center [743, 170] width 86 height 22
click at [742, 169] on button "Exportar dados" at bounding box center [743, 170] width 86 height 22
click at [734, 174] on button "Exportar dados" at bounding box center [743, 170] width 86 height 22
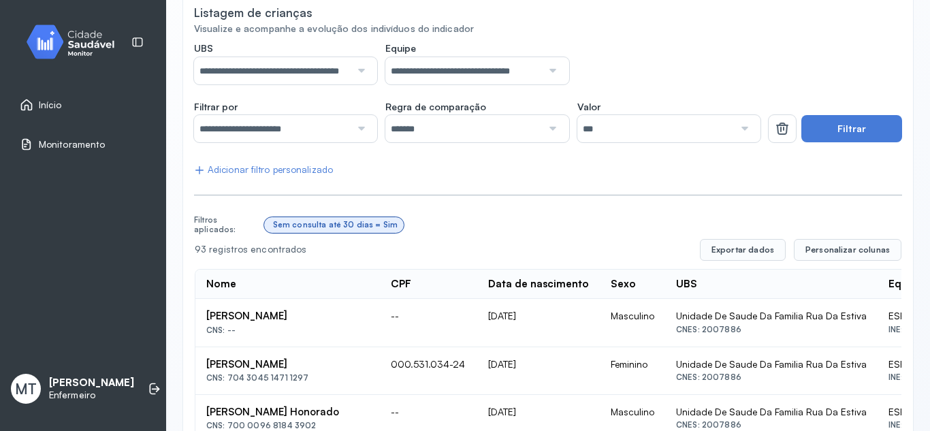
scroll to position [136, 0]
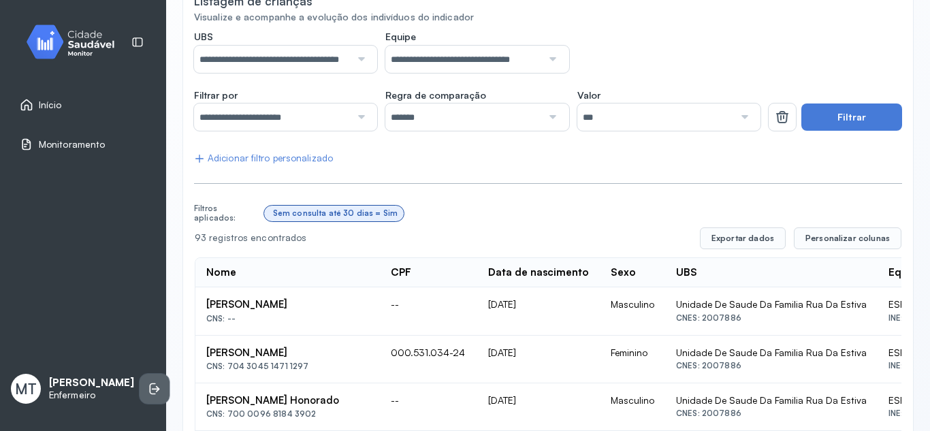
click at [148, 384] on icon at bounding box center [155, 389] width 14 height 14
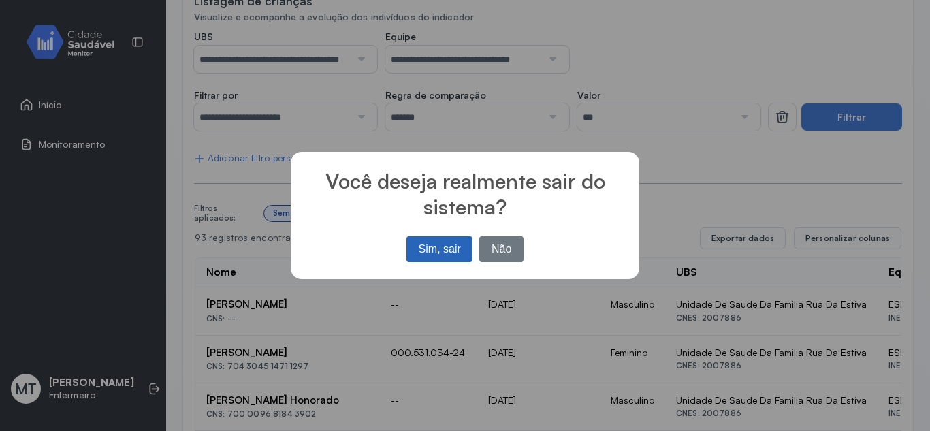
click at [438, 242] on button "Sim, sair" at bounding box center [439, 249] width 66 height 26
